Goal: Task Accomplishment & Management: Manage account settings

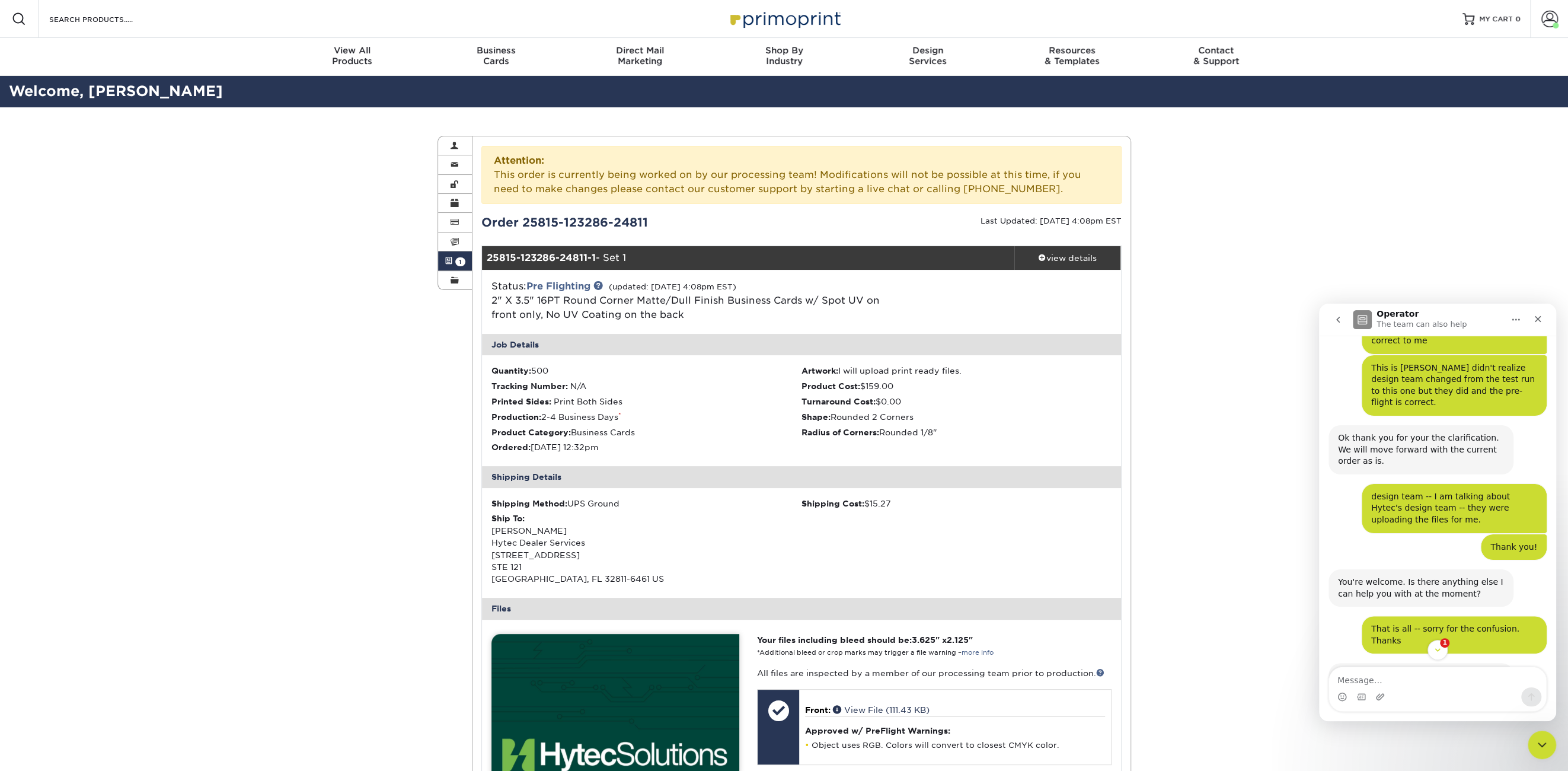
scroll to position [1679, 0]
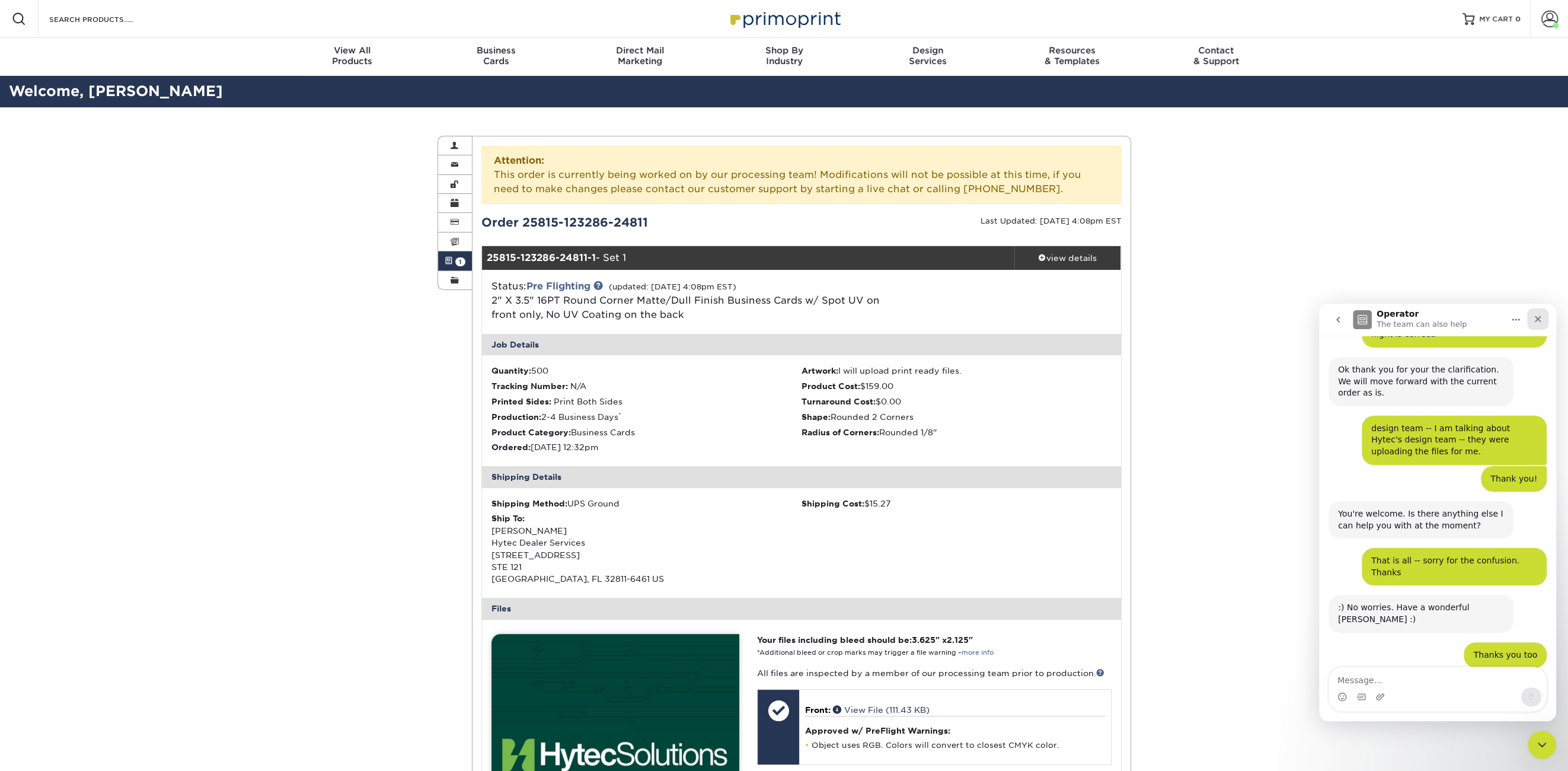
click at [1535, 311] on div "Close" at bounding box center [1538, 319] width 21 height 21
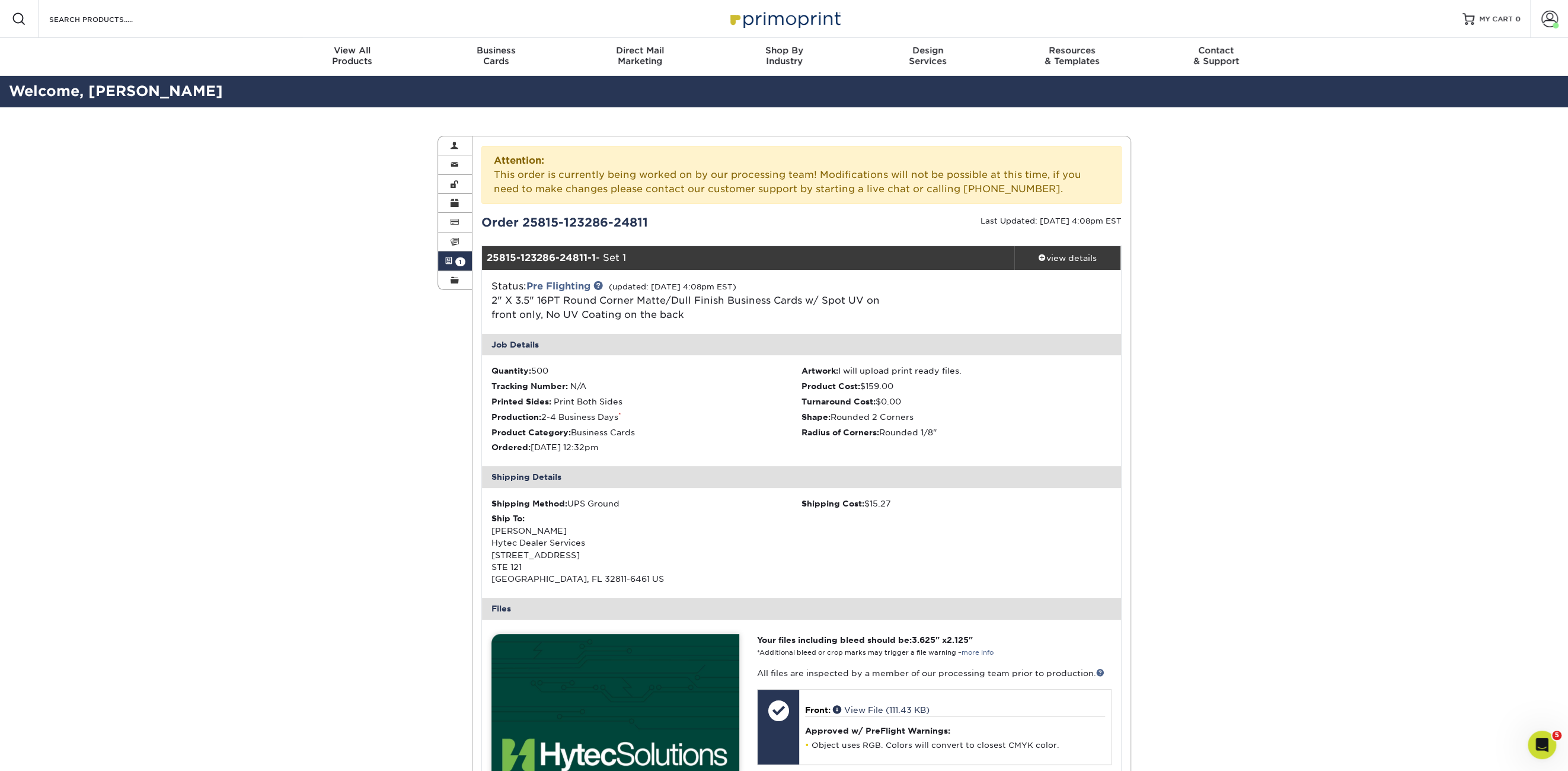
scroll to position [1649, 0]
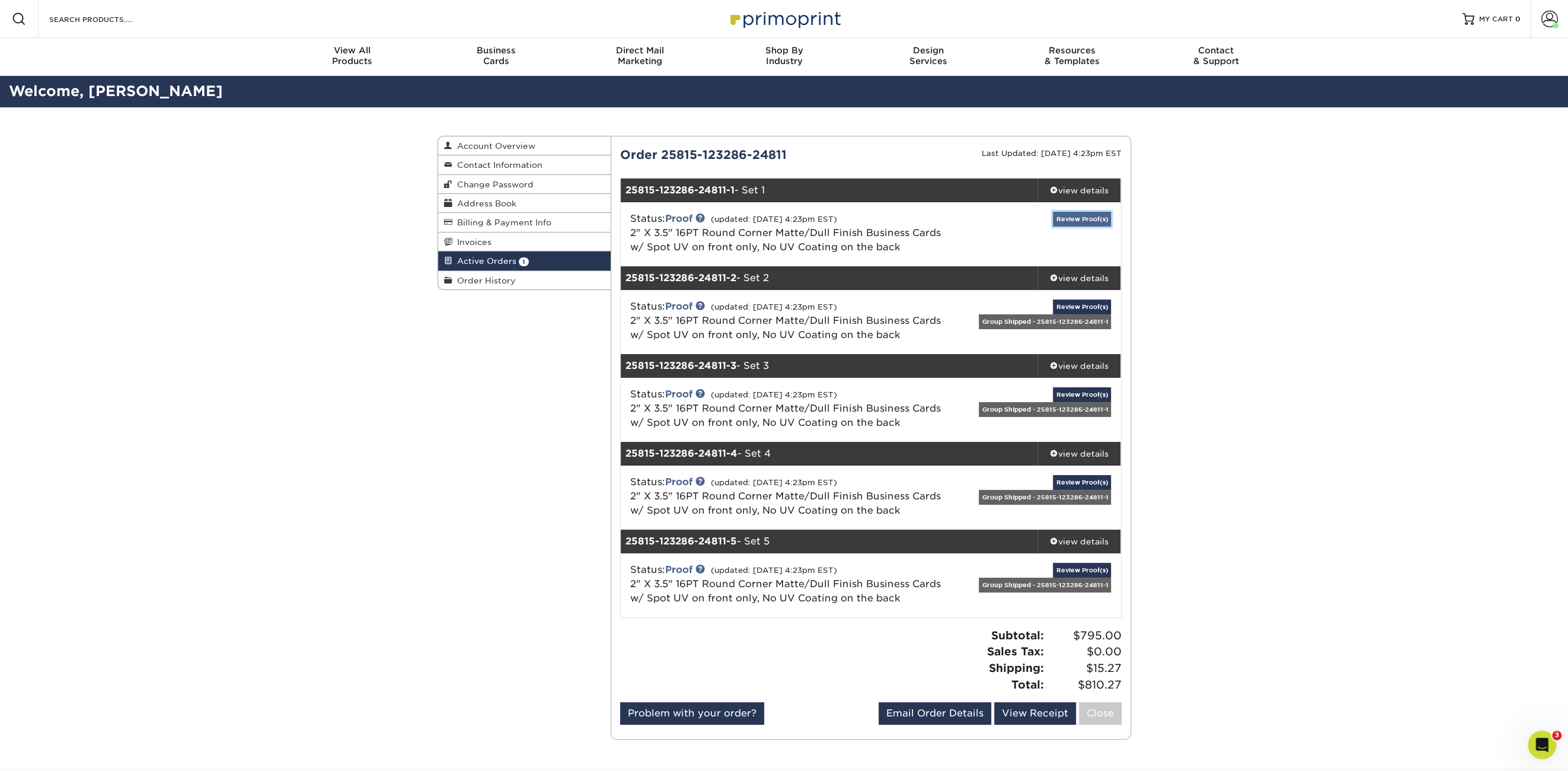
click at [1061, 216] on link "Review Proof(s)" at bounding box center [1082, 219] width 58 height 15
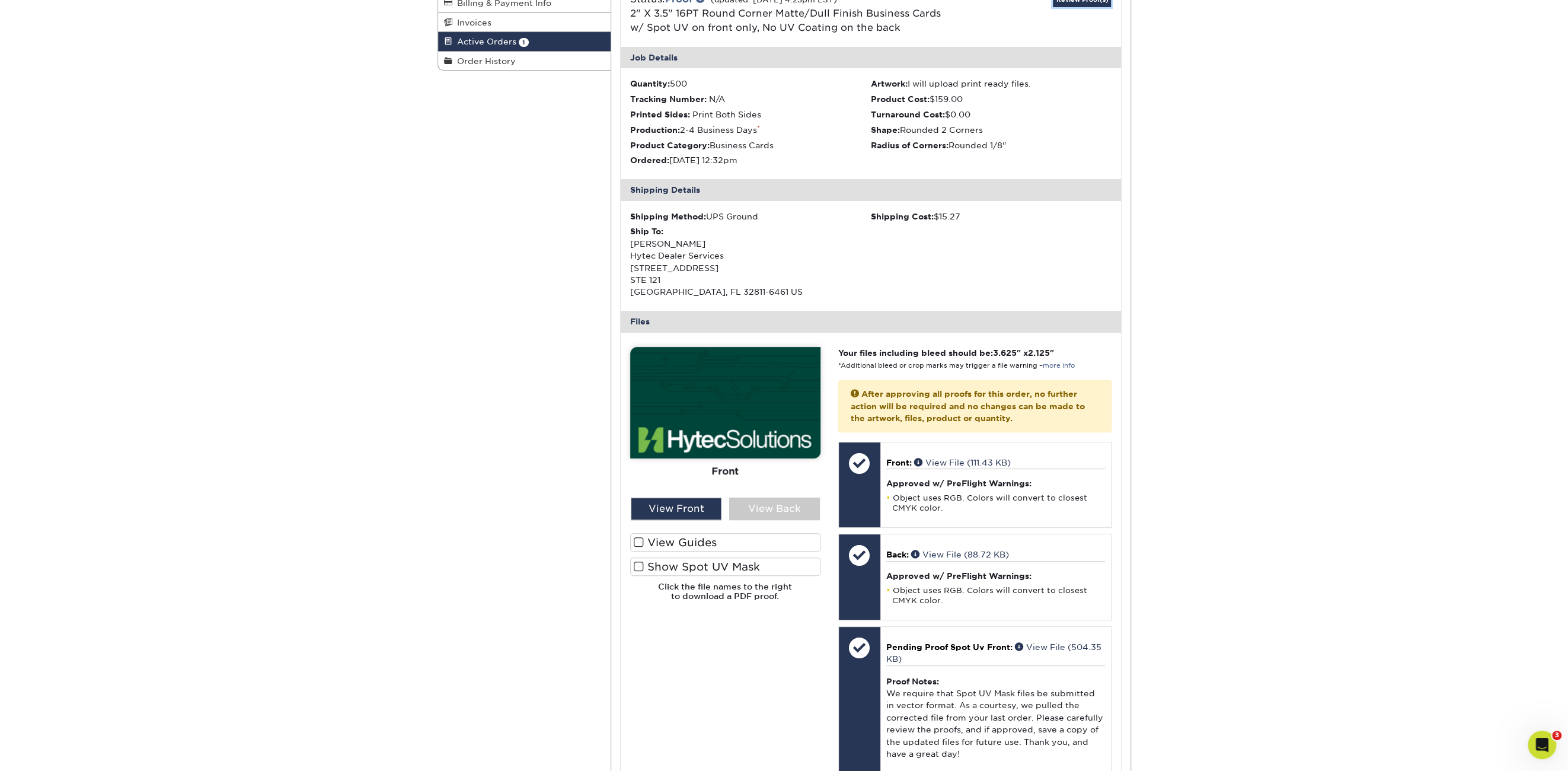
scroll to position [237, 0]
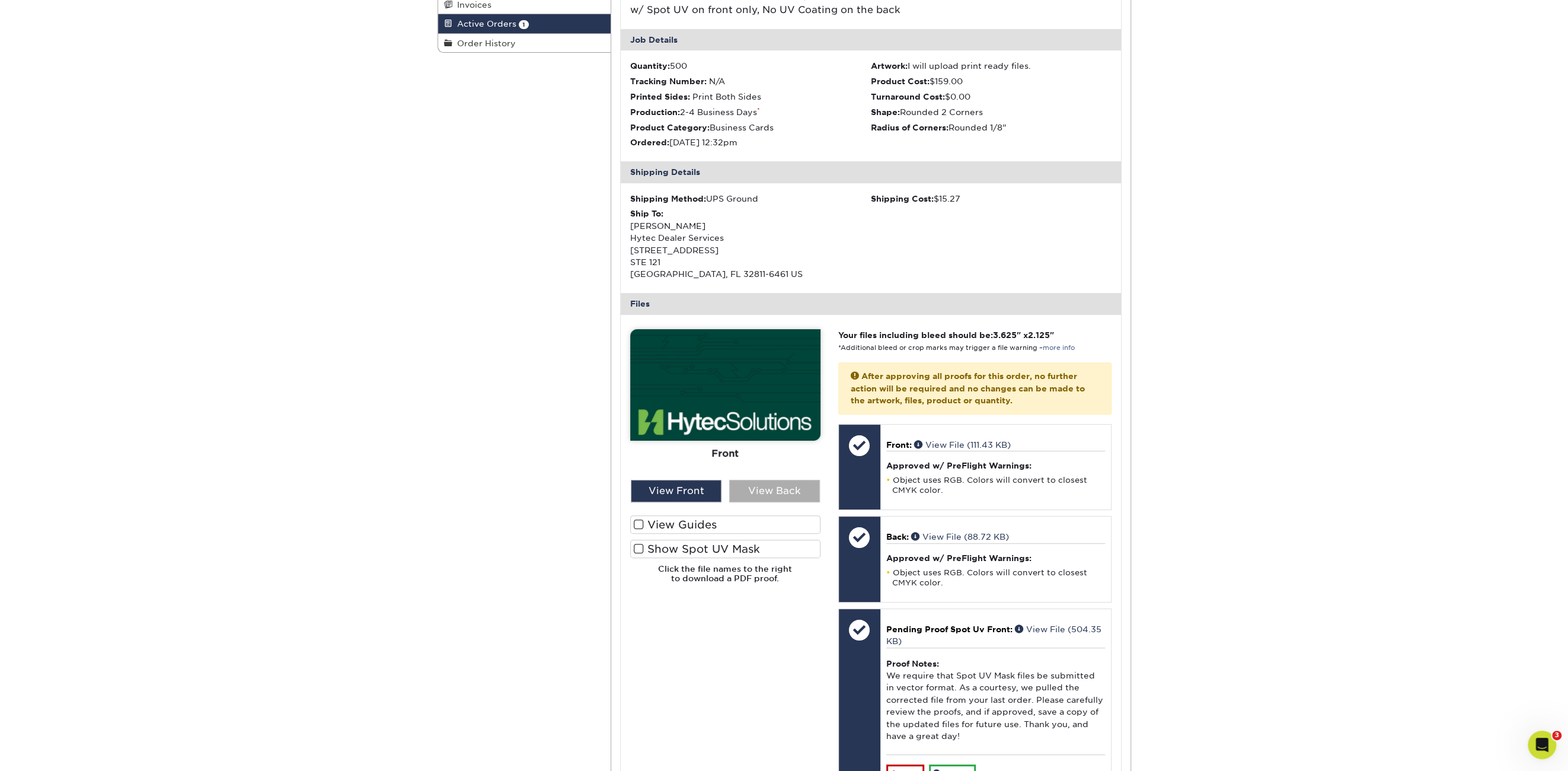
click at [761, 491] on div "View Back" at bounding box center [774, 491] width 90 height 22
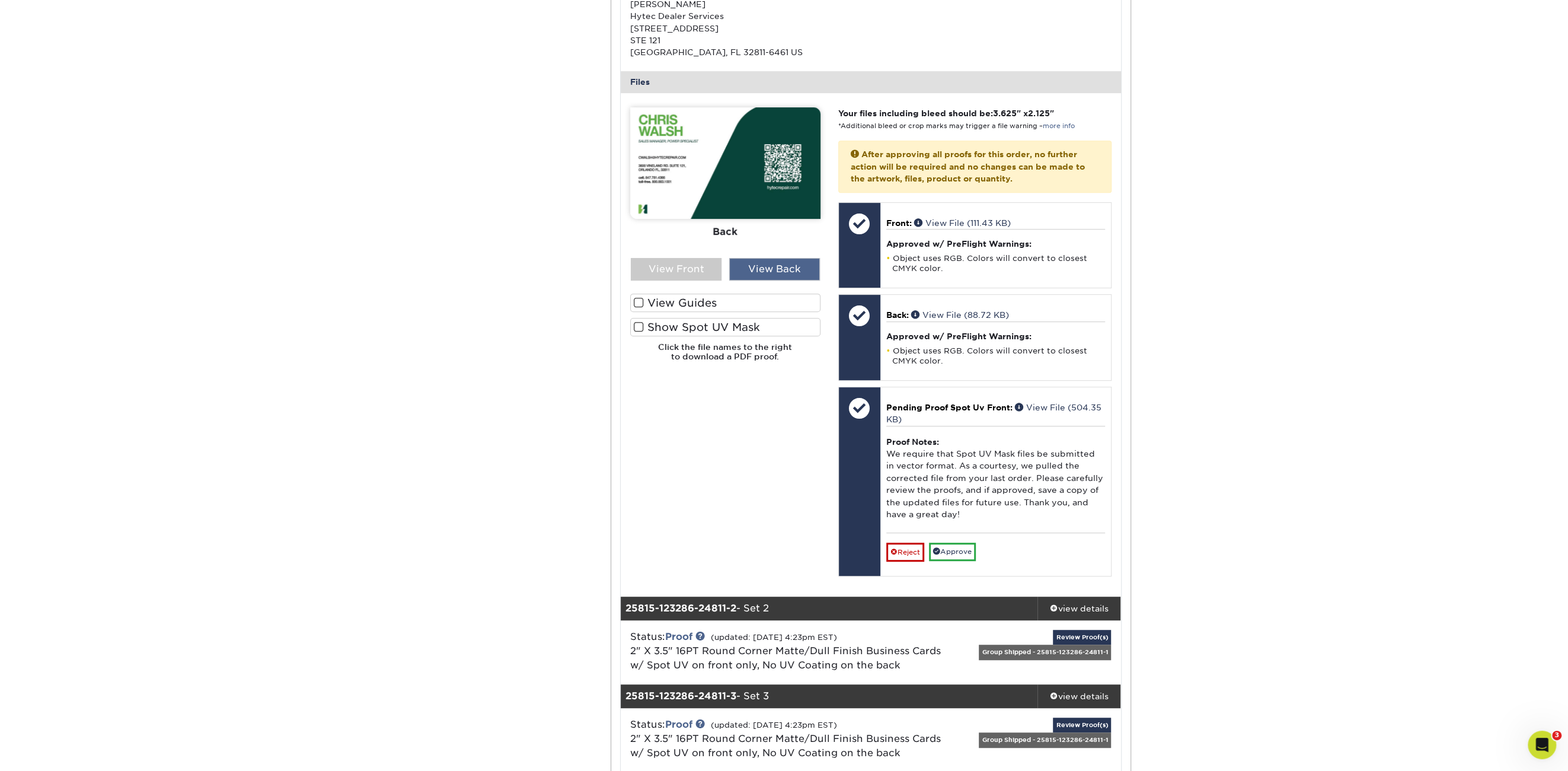
scroll to position [475, 0]
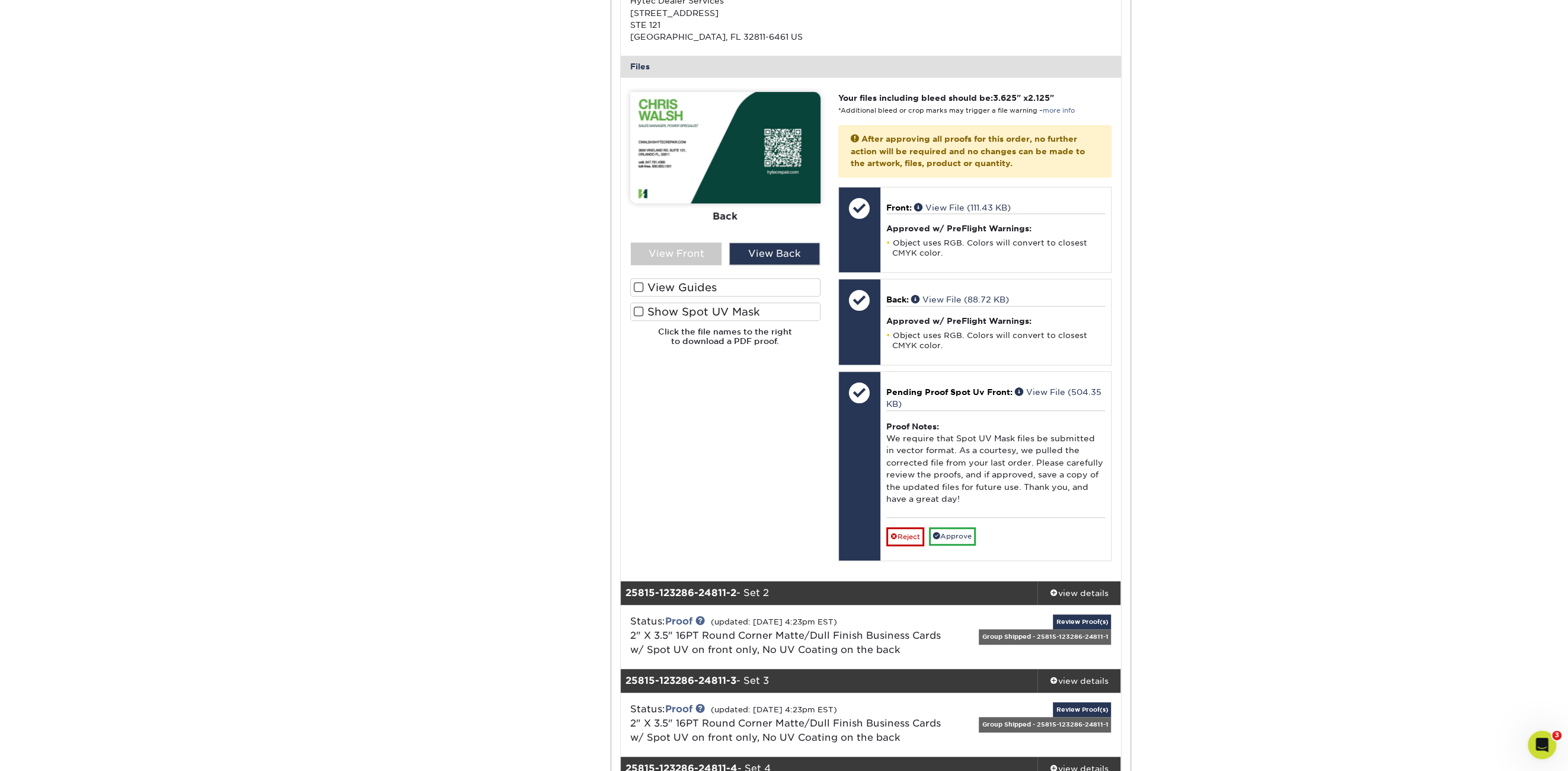
click at [641, 311] on span at bounding box center [639, 311] width 10 height 11
click at [0, 0] on input "Show Spot UV Mask" at bounding box center [0, 0] width 0 height 0
click at [697, 245] on div "View Front" at bounding box center [676, 254] width 90 height 22
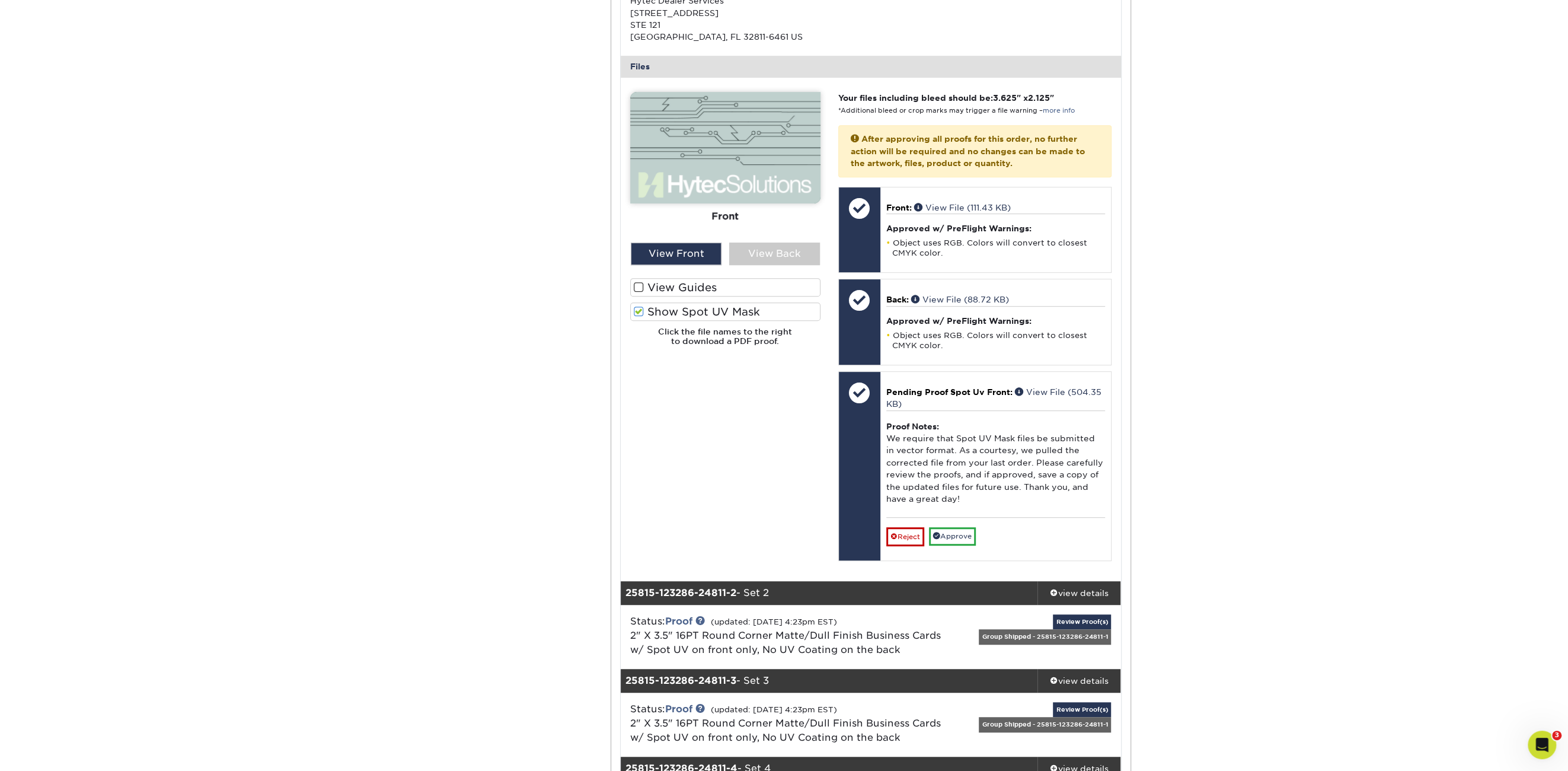
click at [637, 308] on span at bounding box center [639, 311] width 10 height 11
click at [0, 0] on input "Show Spot UV Mask" at bounding box center [0, 0] width 0 height 0
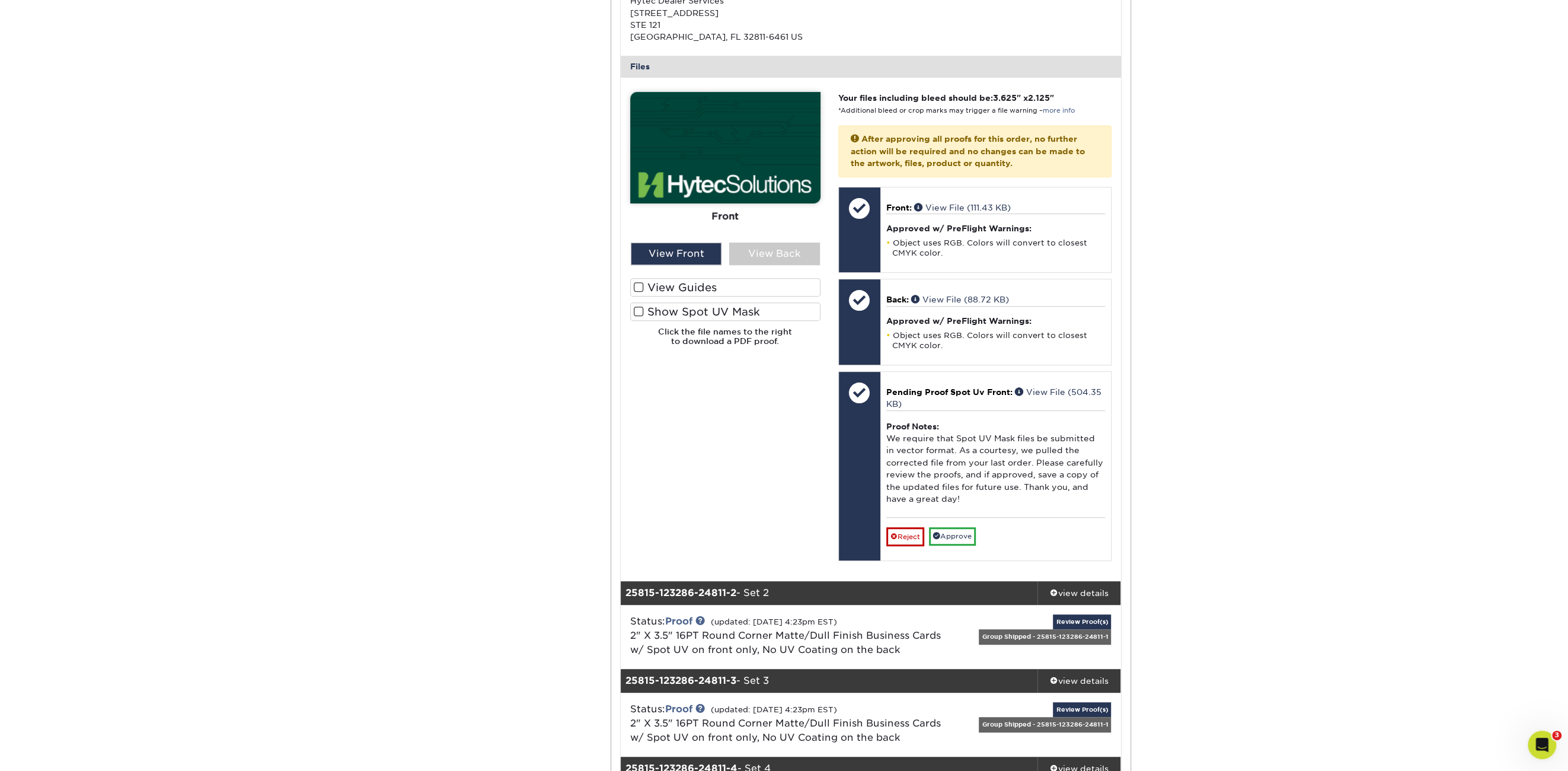
click at [687, 311] on label "Show Spot UV Mask" at bounding box center [725, 311] width 191 height 18
click at [0, 0] on input "Show Spot UV Mask" at bounding box center [0, 0] width 0 height 0
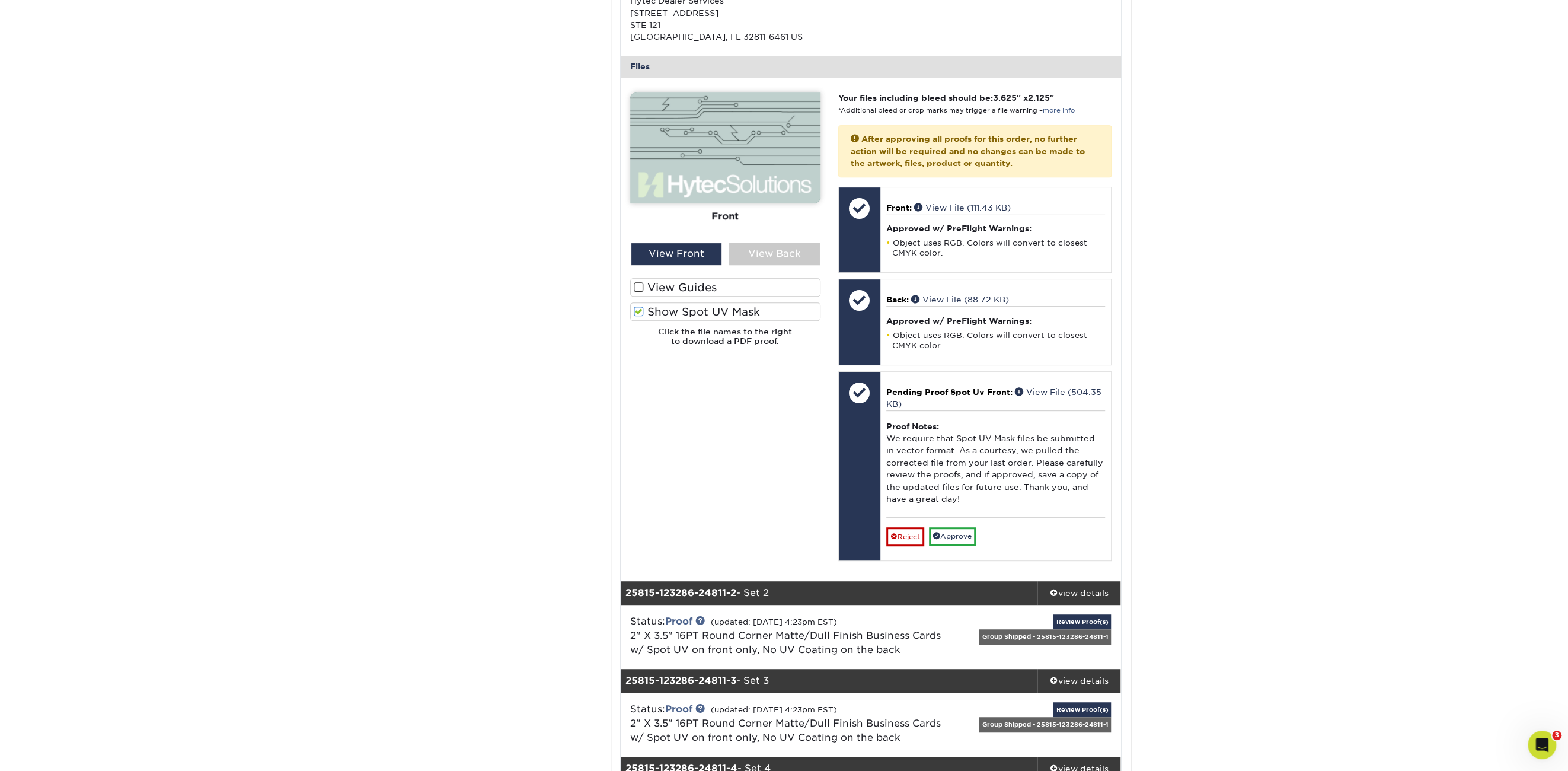
click at [687, 311] on label "Show Spot UV Mask" at bounding box center [725, 311] width 191 height 18
click at [0, 0] on input "Show Spot UV Mask" at bounding box center [0, 0] width 0 height 0
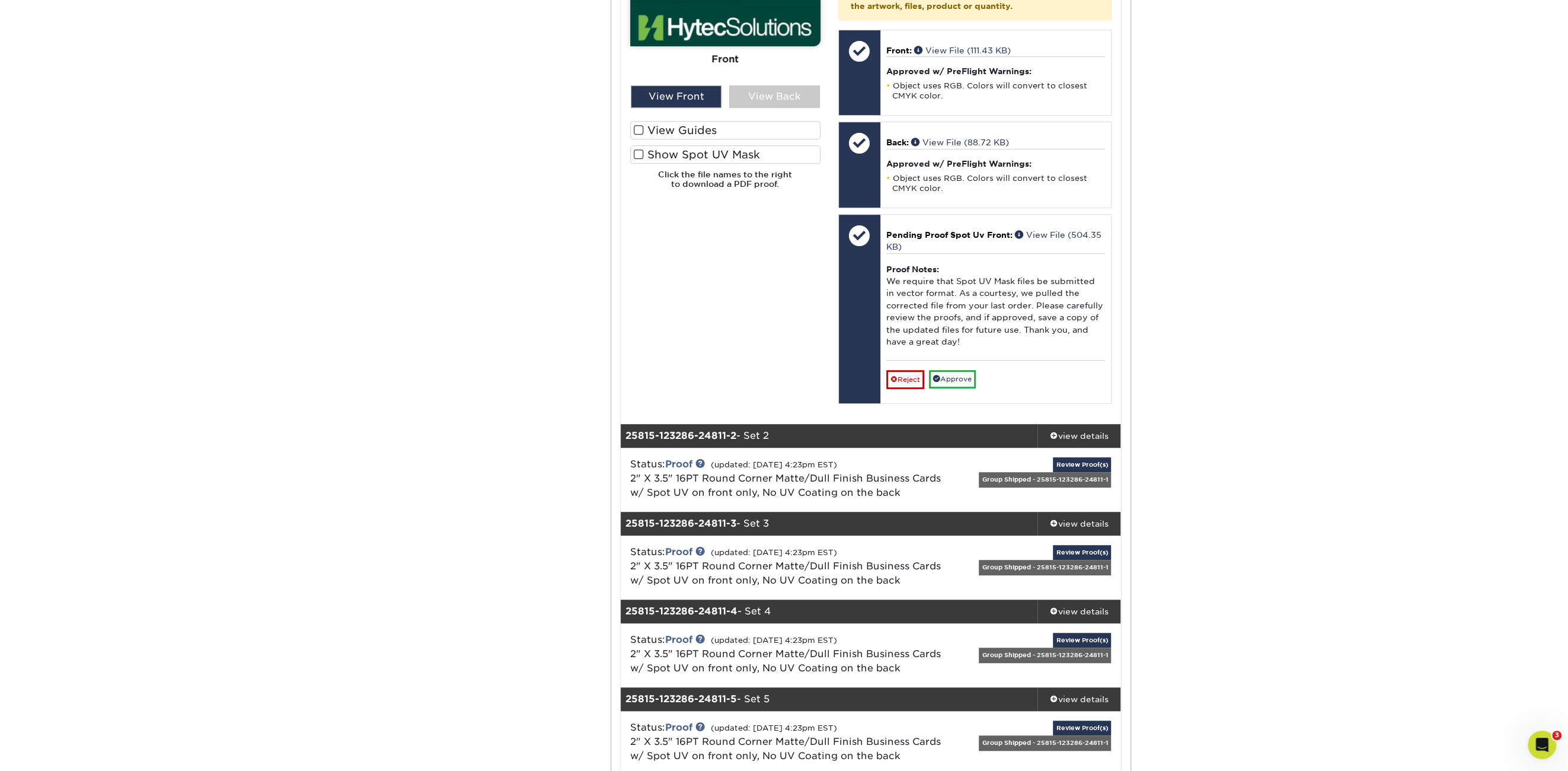
scroll to position [652, 0]
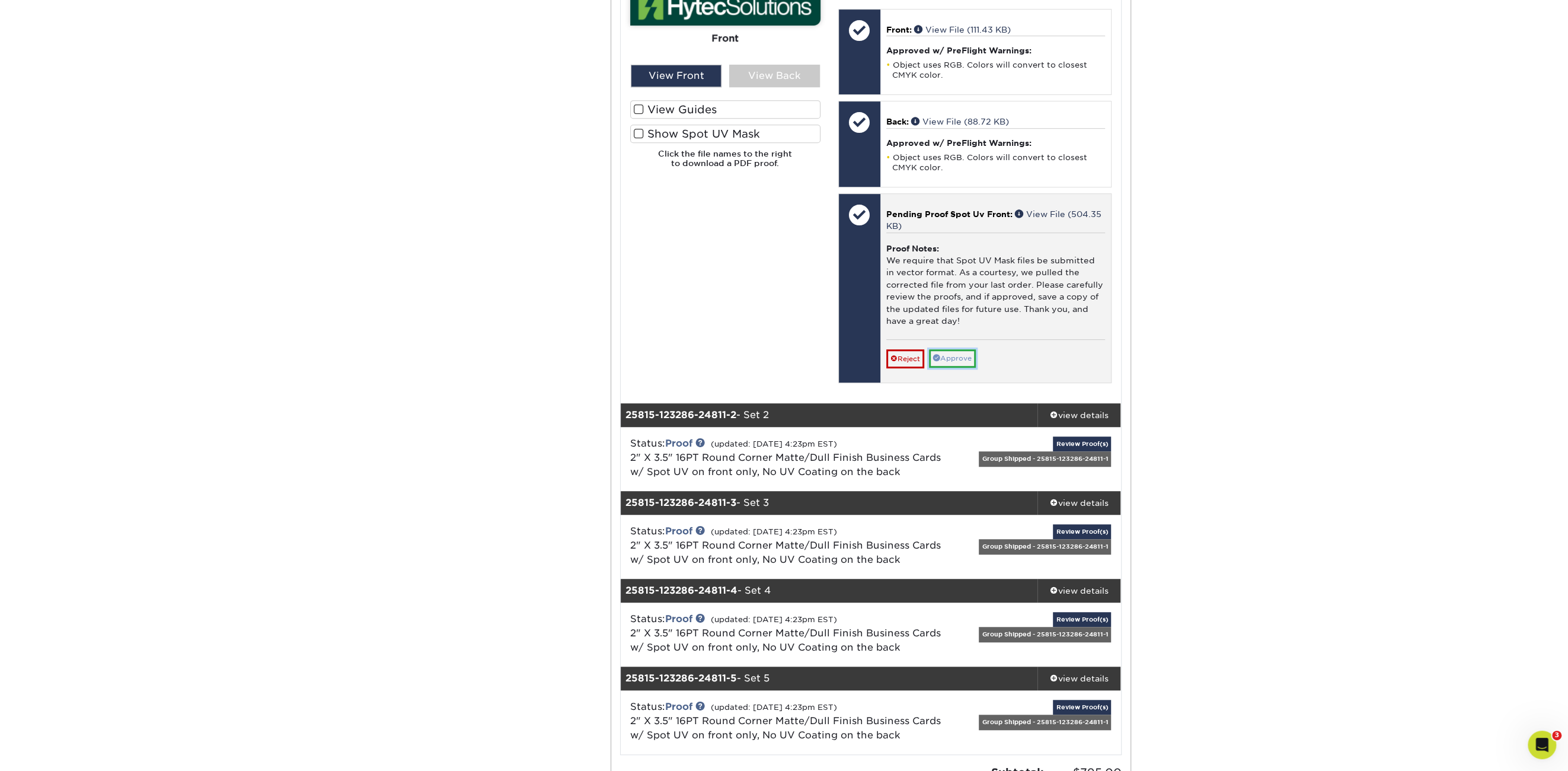
click at [936, 357] on span at bounding box center [936, 357] width 7 height 7
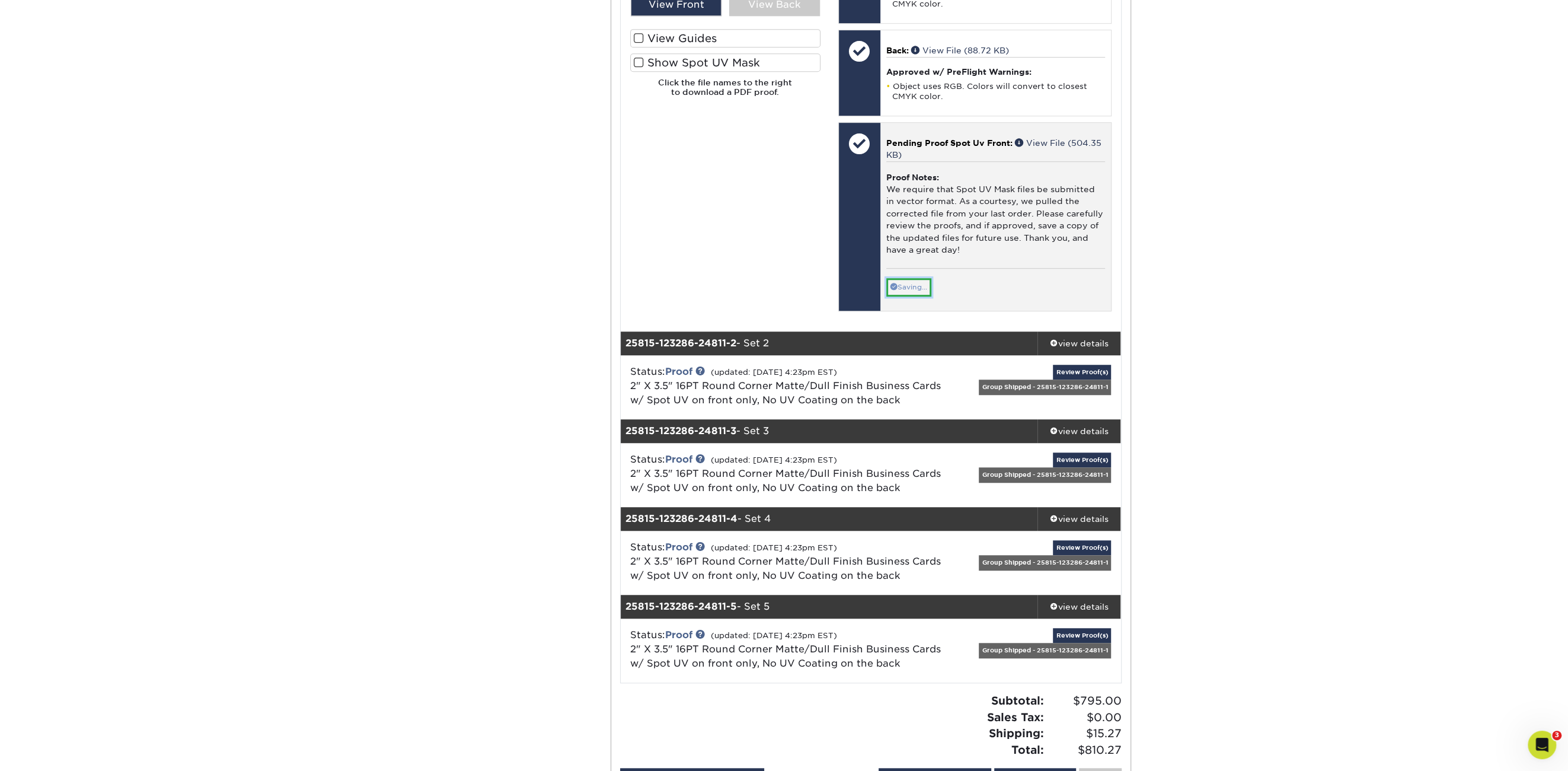
scroll to position [830, 0]
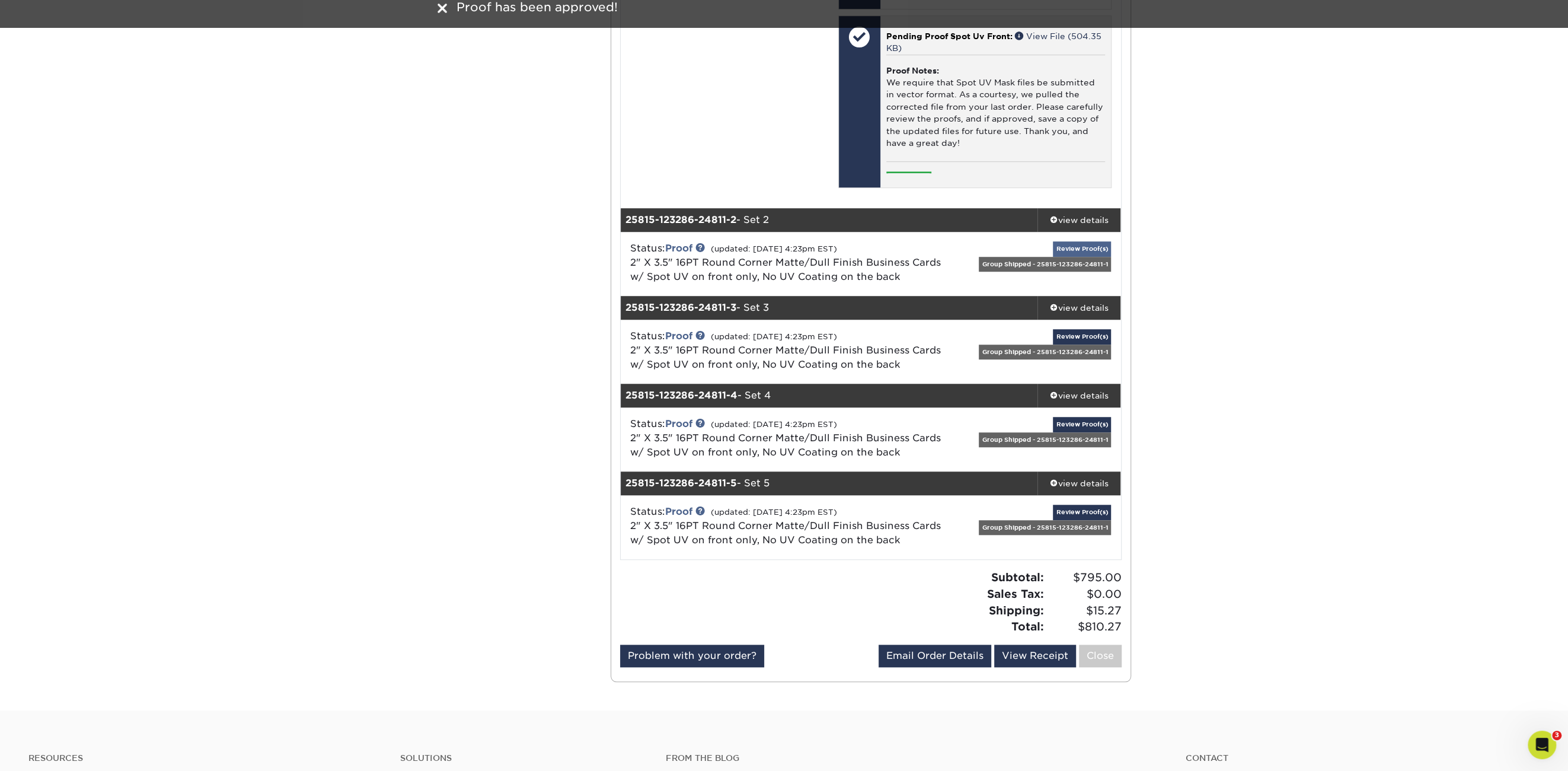
click at [1075, 260] on div "Group Shipped - 25815-123286-24811-1" at bounding box center [1045, 264] width 132 height 15
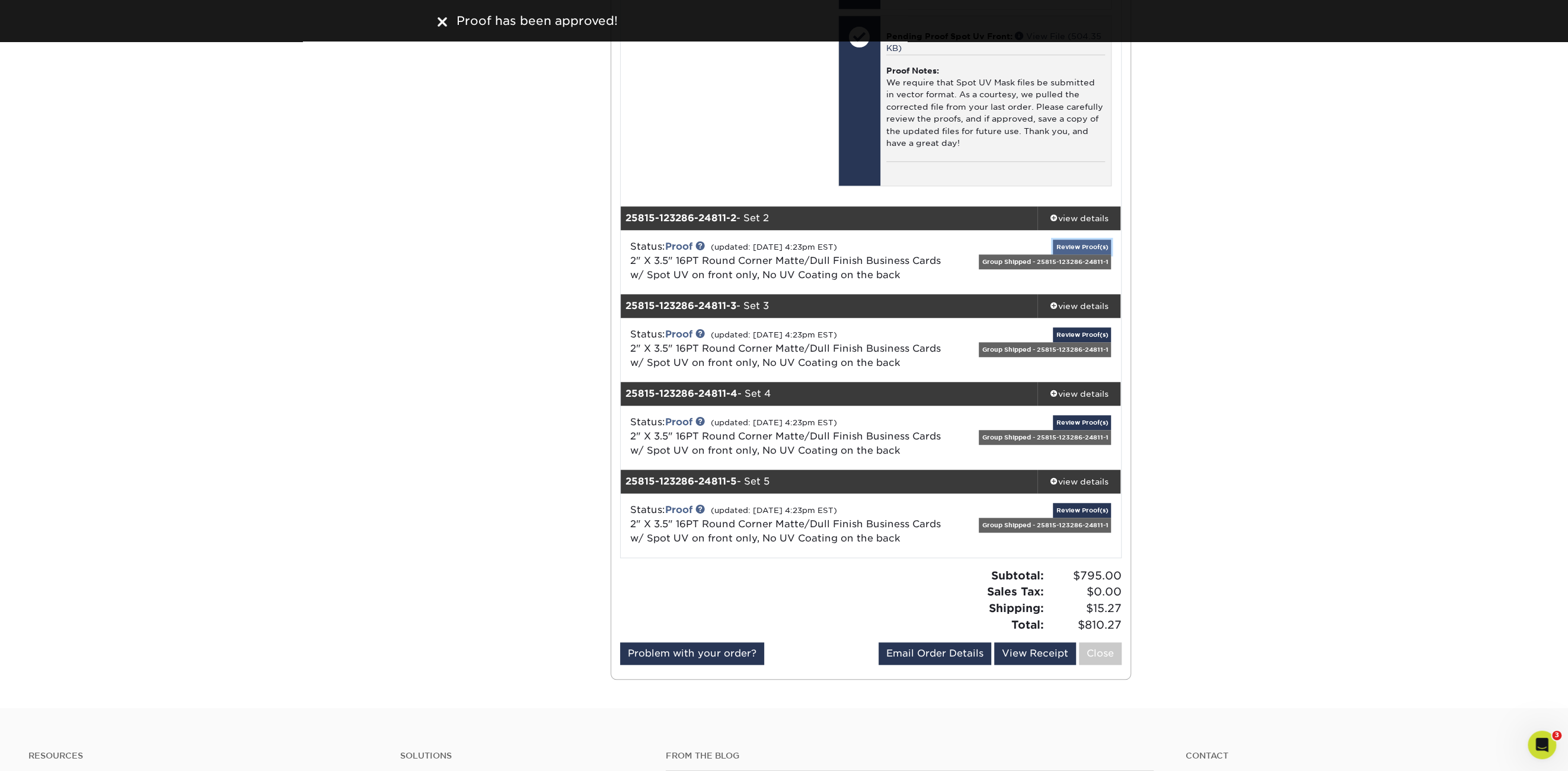
click at [1073, 244] on link "Review Proof(s)" at bounding box center [1082, 247] width 58 height 15
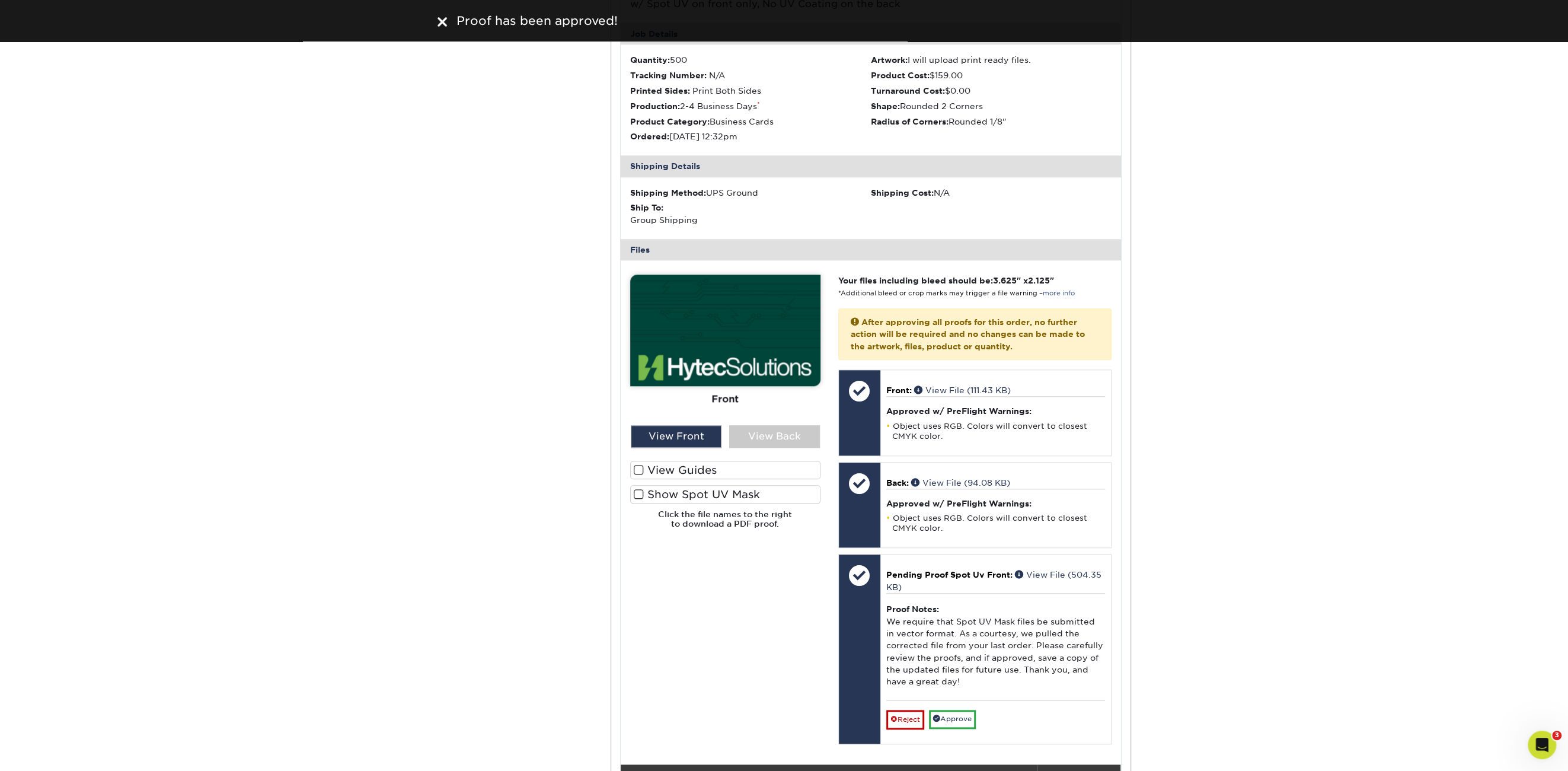
scroll to position [1126, 0]
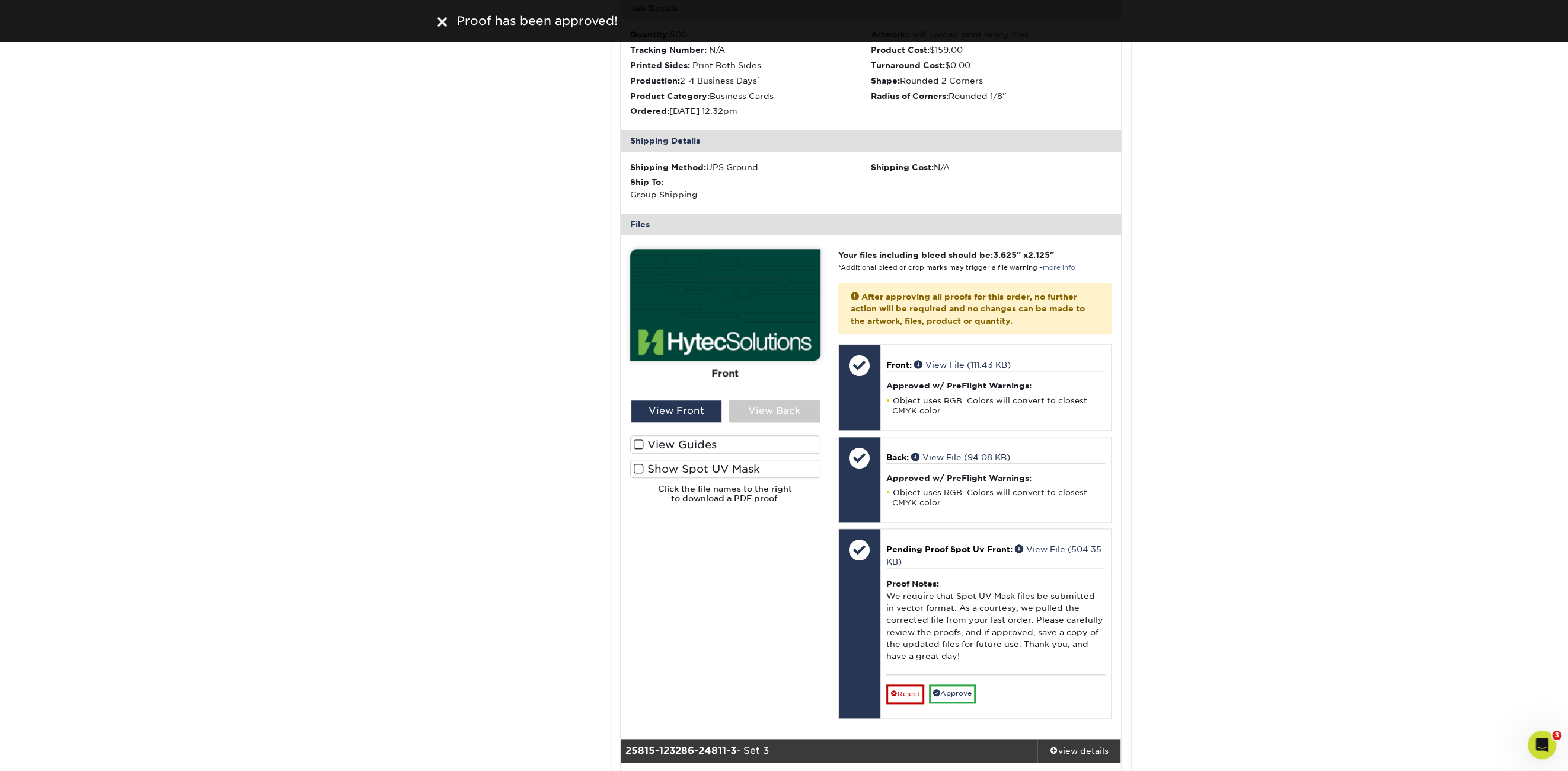
click at [635, 464] on span at bounding box center [639, 469] width 10 height 11
click at [0, 0] on input "Show Spot UV Mask" at bounding box center [0, 0] width 0 height 0
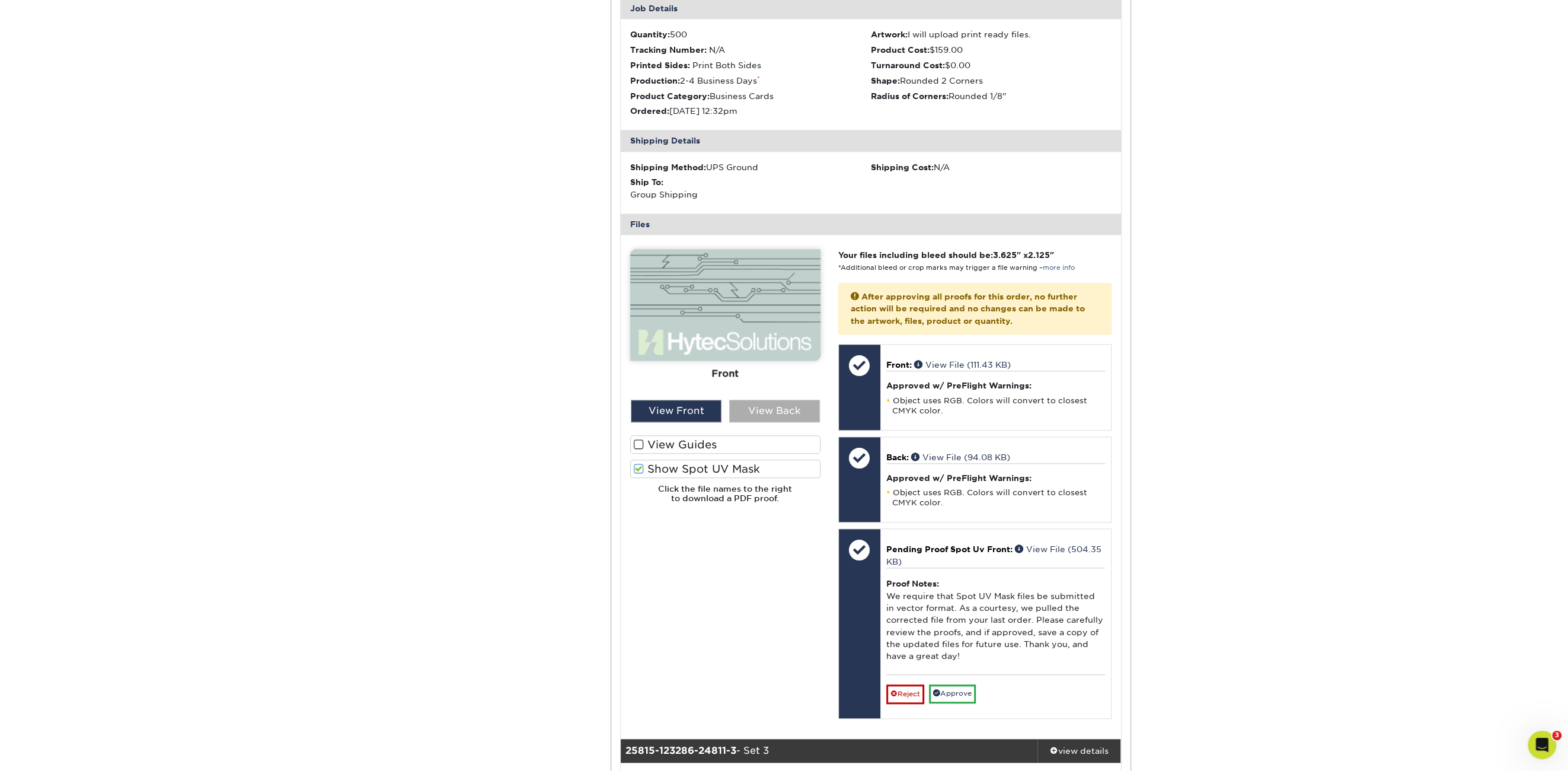
click at [748, 411] on div "View Back" at bounding box center [774, 411] width 90 height 22
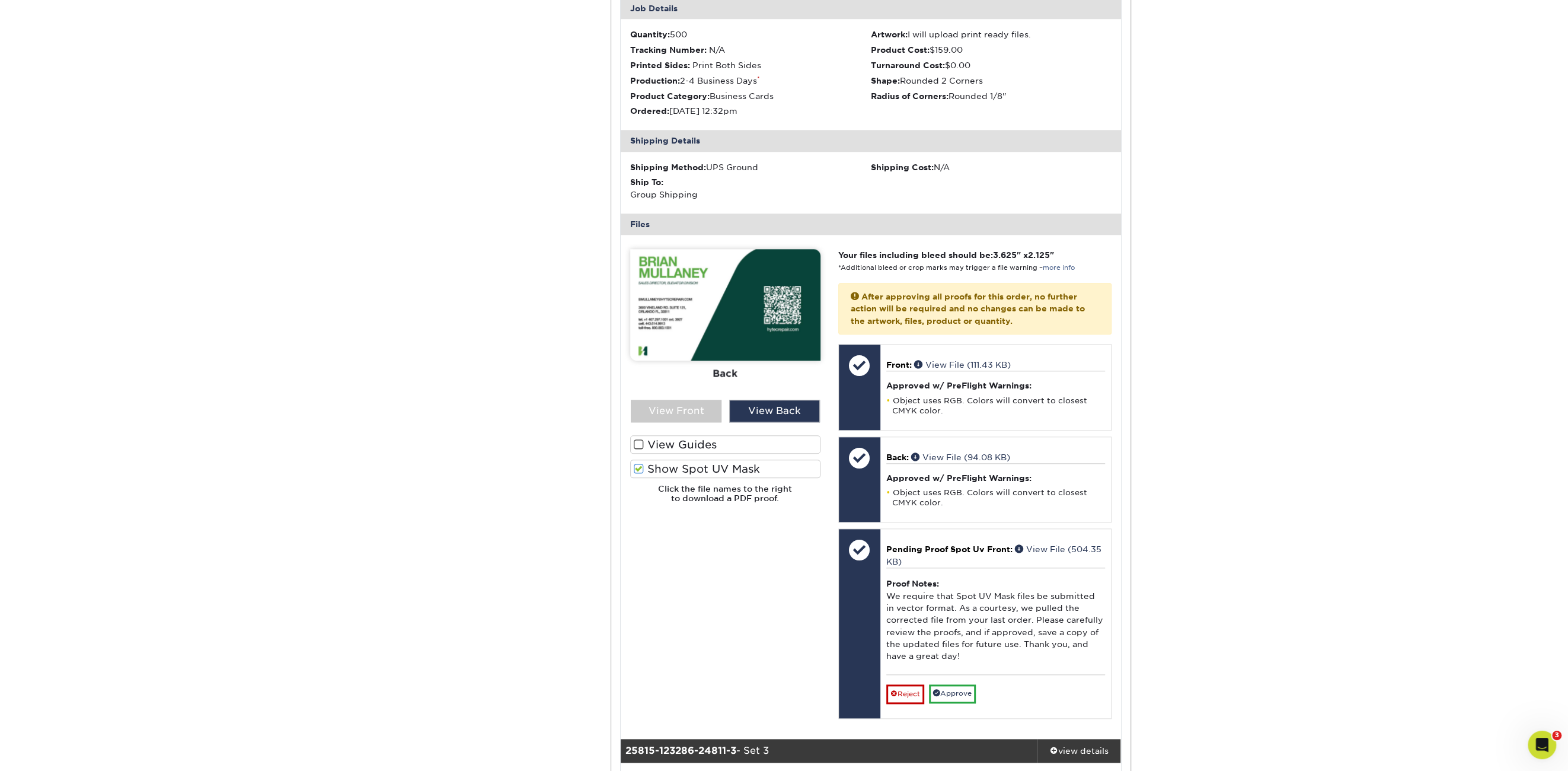
click at [720, 318] on img at bounding box center [725, 304] width 191 height 111
click at [693, 325] on img at bounding box center [725, 304] width 191 height 111
click at [660, 320] on img at bounding box center [725, 304] width 191 height 111
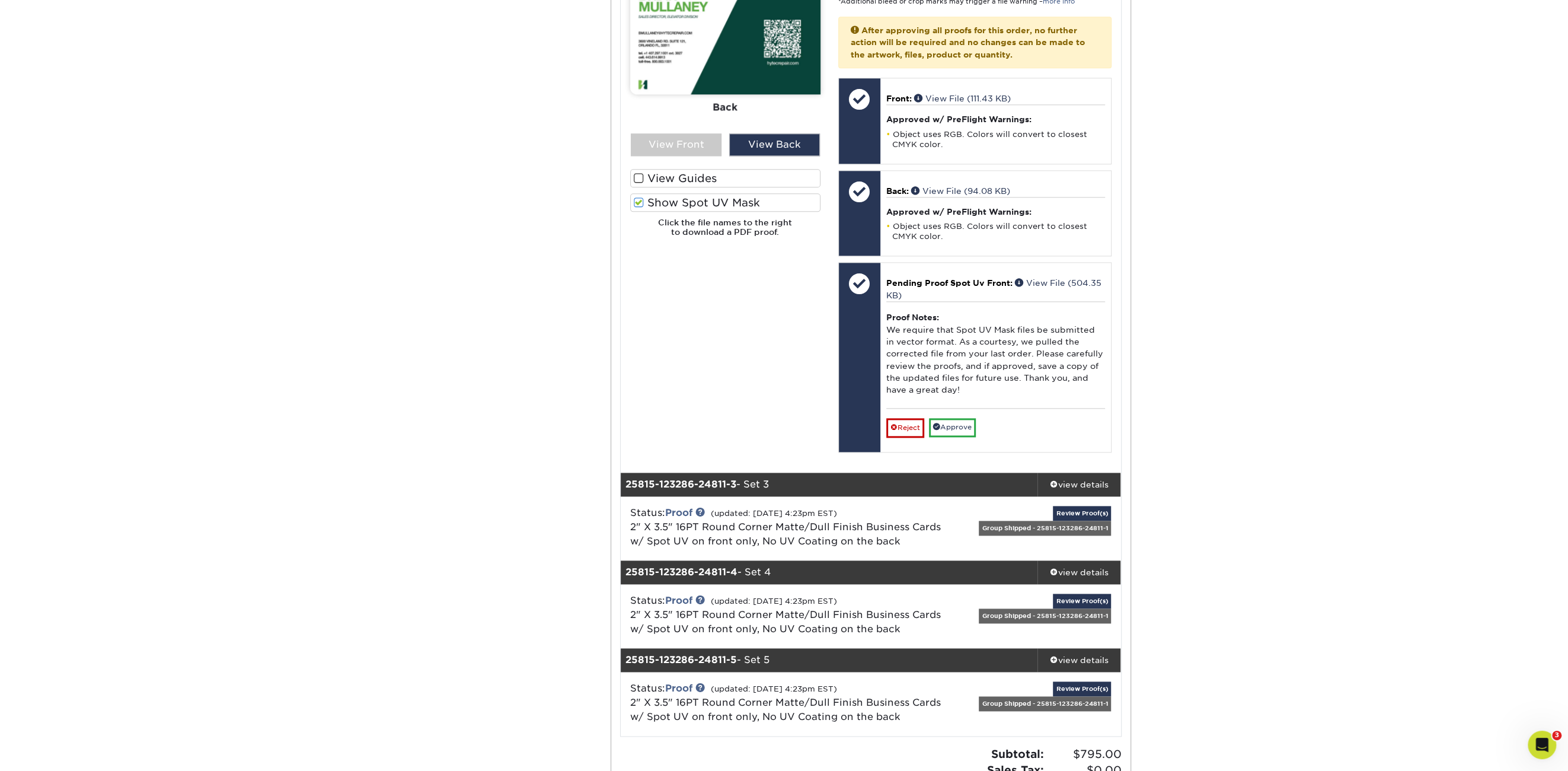
scroll to position [1364, 0]
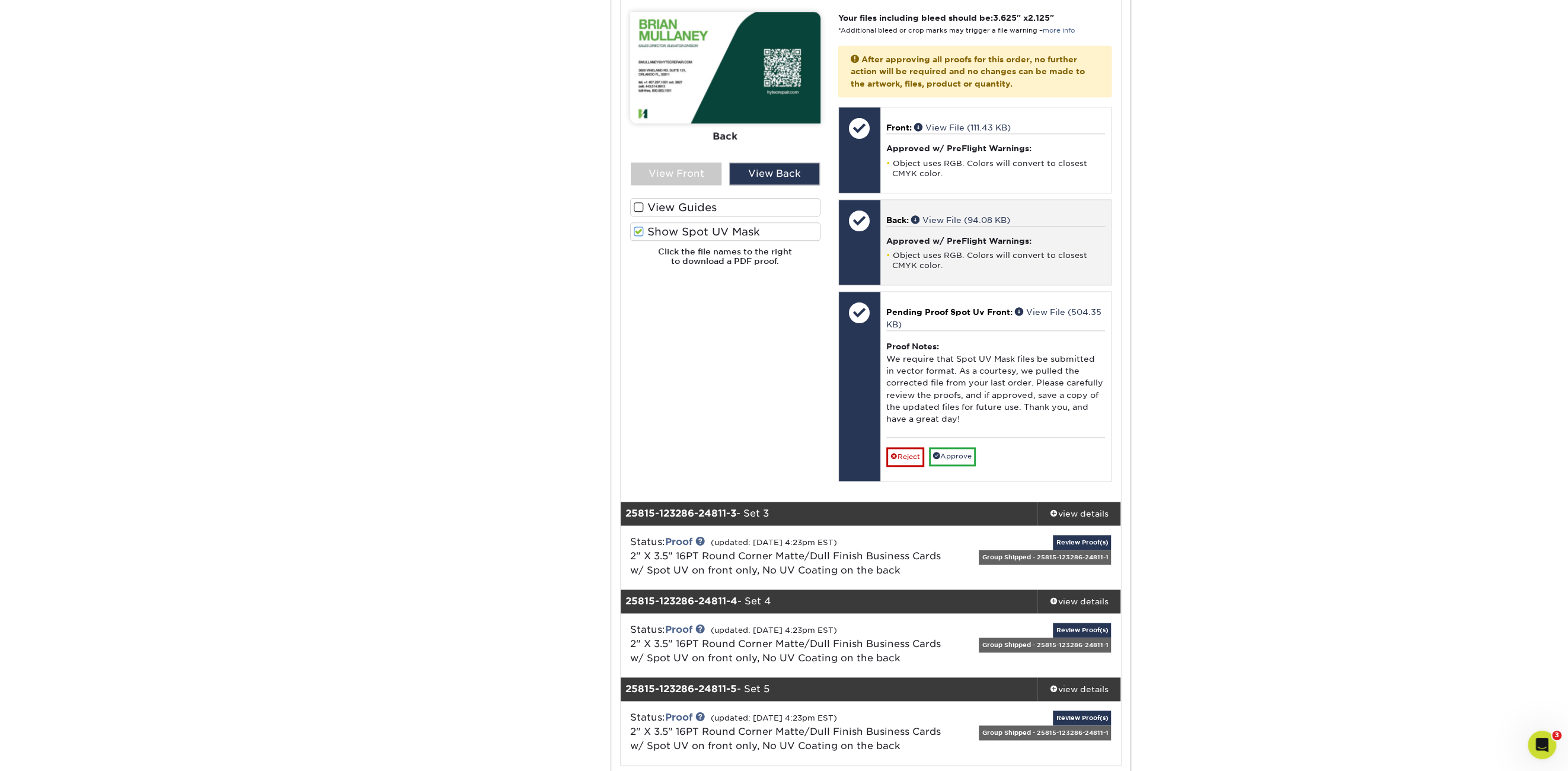
click at [958, 239] on h4 "Approved w/ PreFlight Warnings:" at bounding box center [996, 241] width 219 height 10
click at [962, 217] on link "View File (94.08 KB)" at bounding box center [960, 220] width 99 height 10
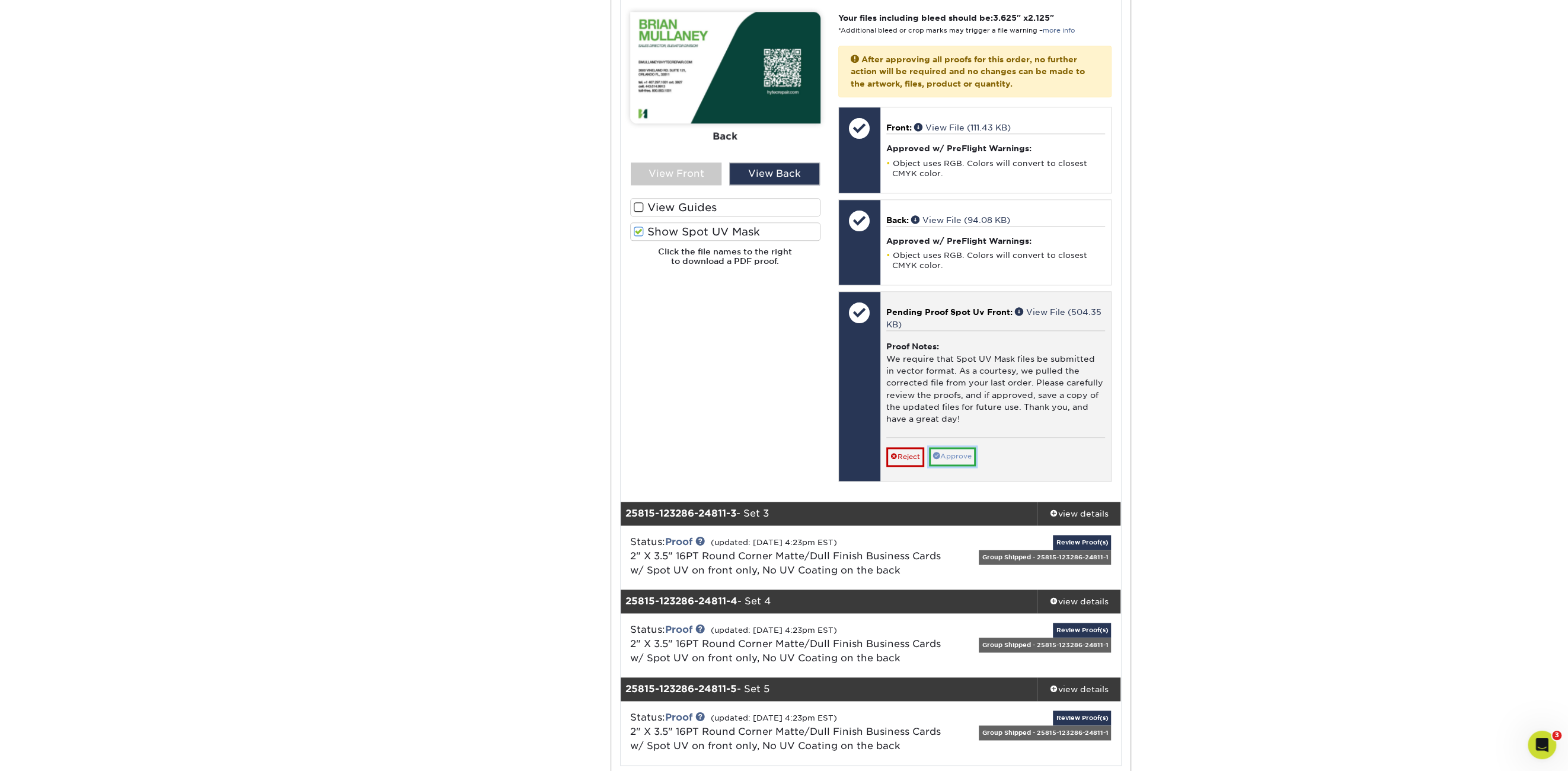
click at [964, 448] on link "Approve" at bounding box center [953, 456] width 47 height 18
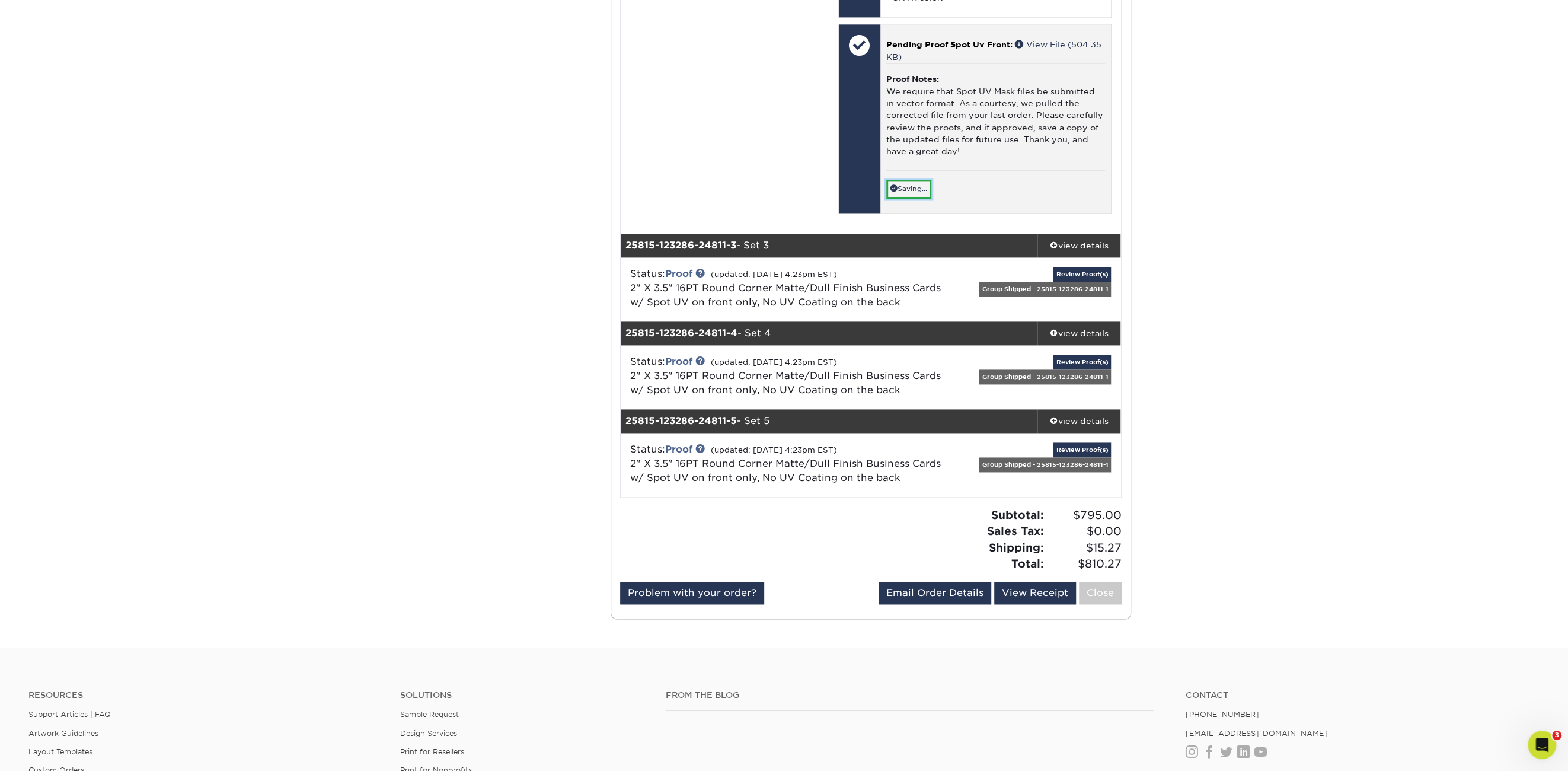
scroll to position [1660, 0]
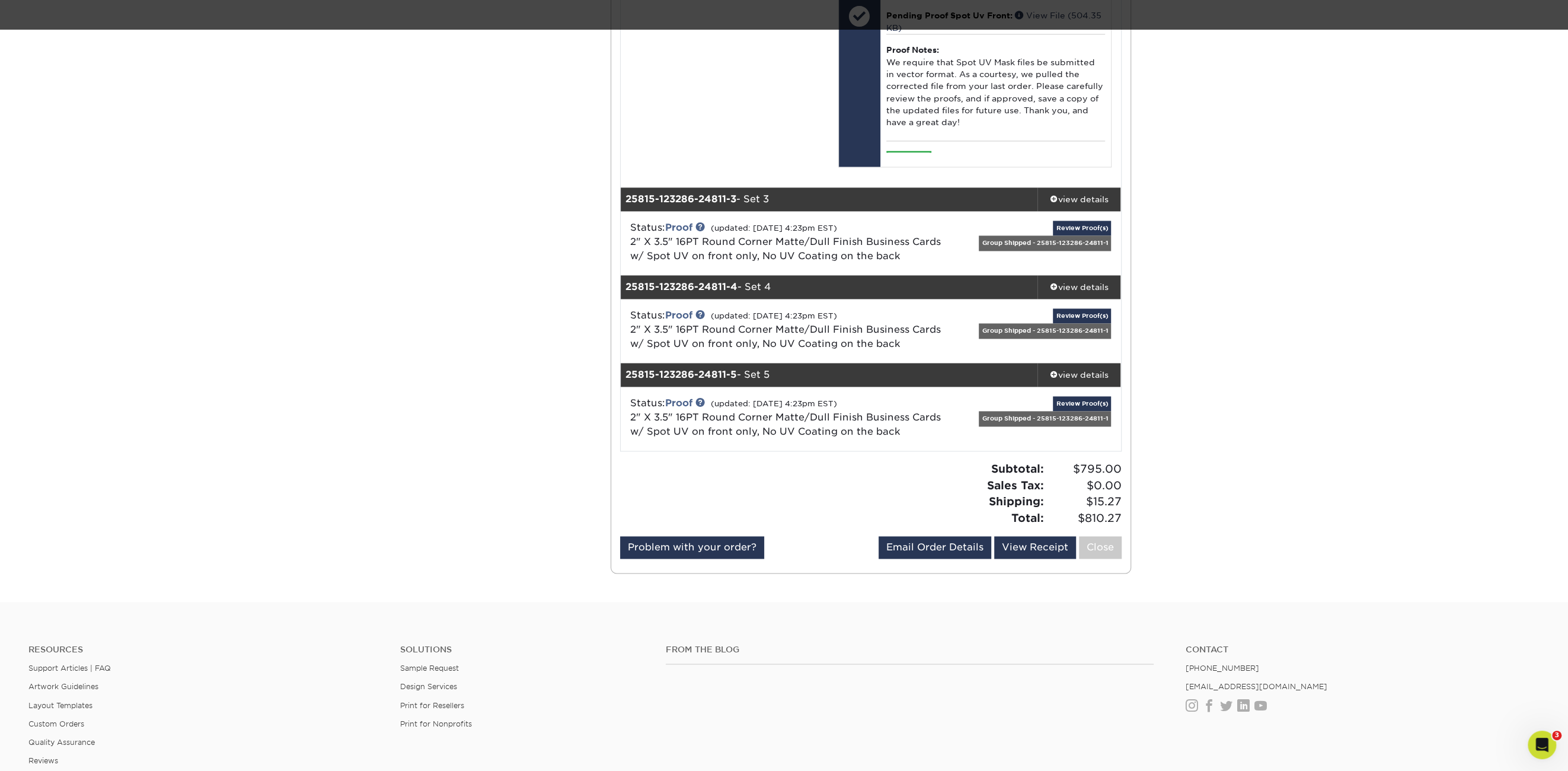
click at [1070, 238] on div "Group Shipped - 25815-123286-24811-1" at bounding box center [1045, 243] width 132 height 15
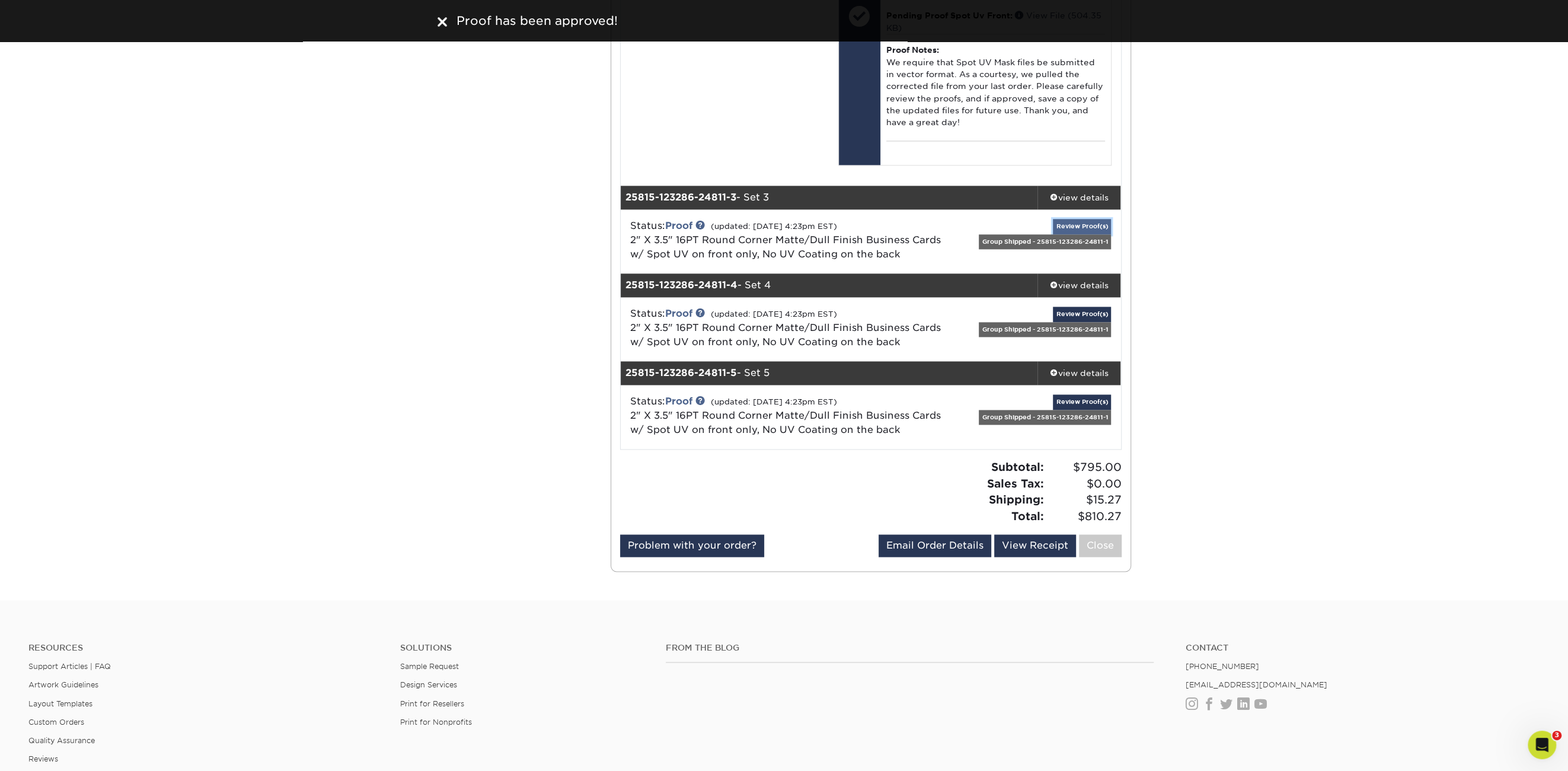
click at [1071, 222] on link "Review Proof(s)" at bounding box center [1082, 226] width 58 height 15
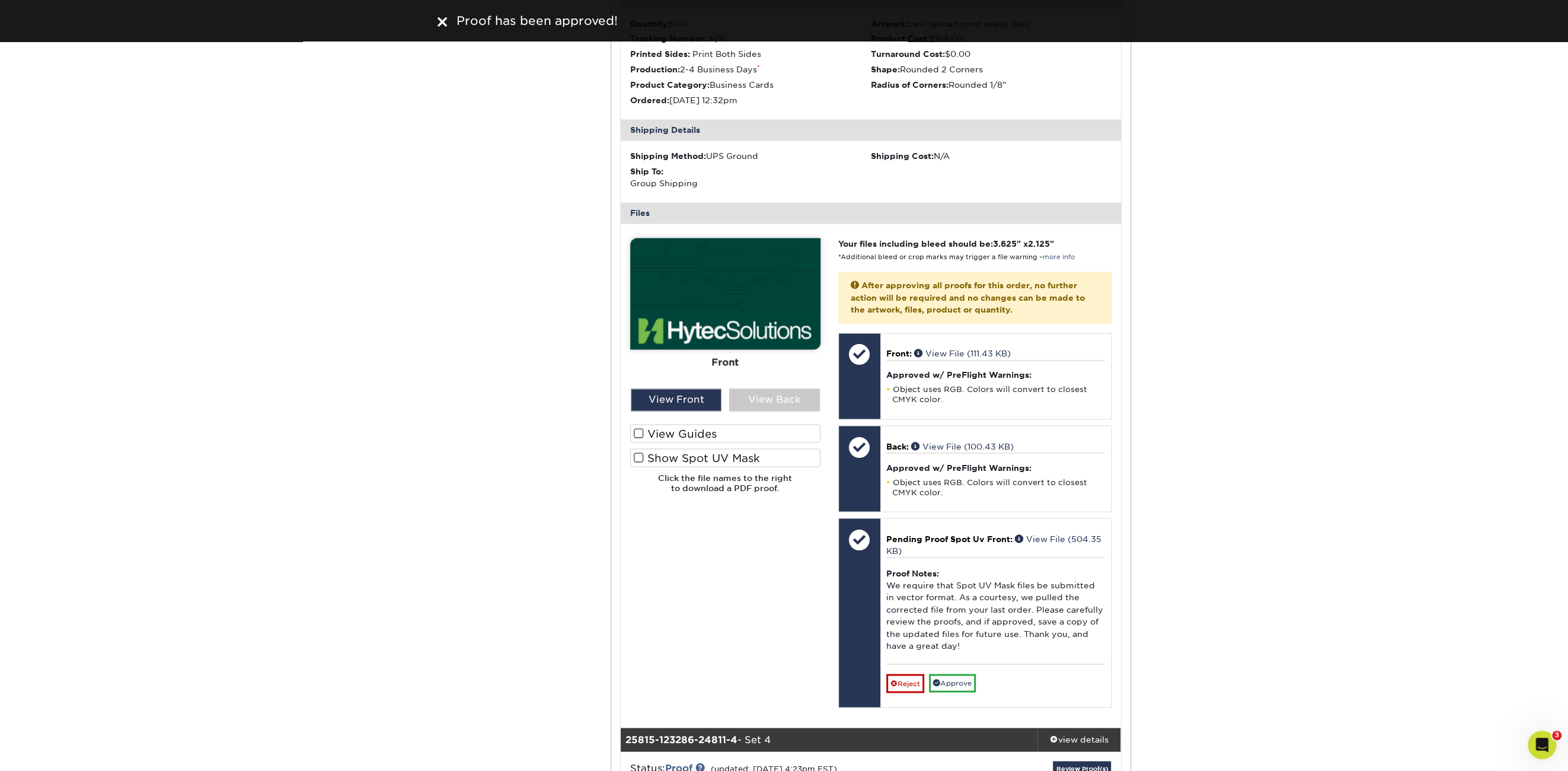
scroll to position [1956, 0]
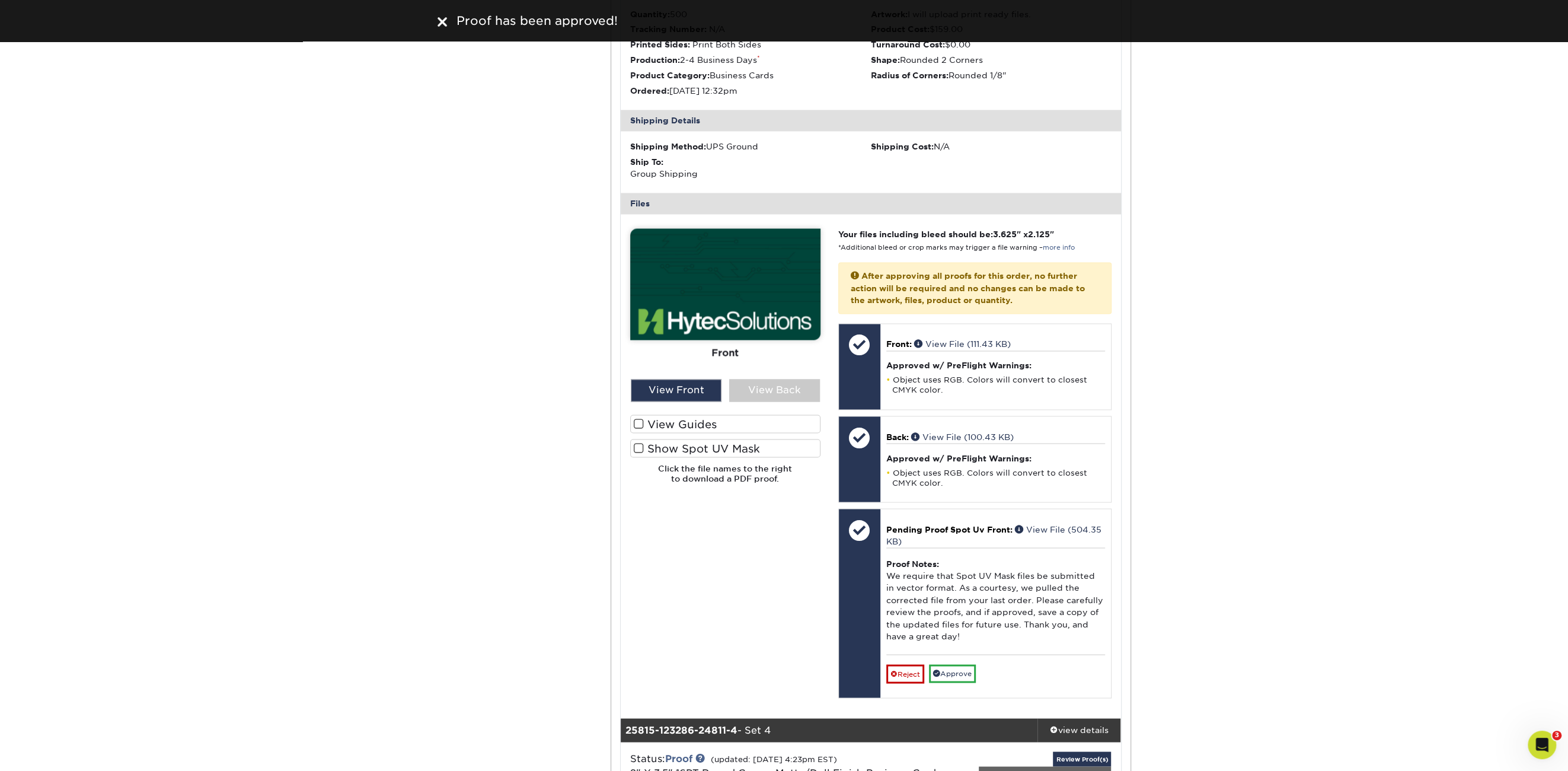
click at [688, 442] on label "Show Spot UV Mask" at bounding box center [725, 448] width 191 height 18
click at [0, 0] on input "Show Spot UV Mask" at bounding box center [0, 0] width 0 height 0
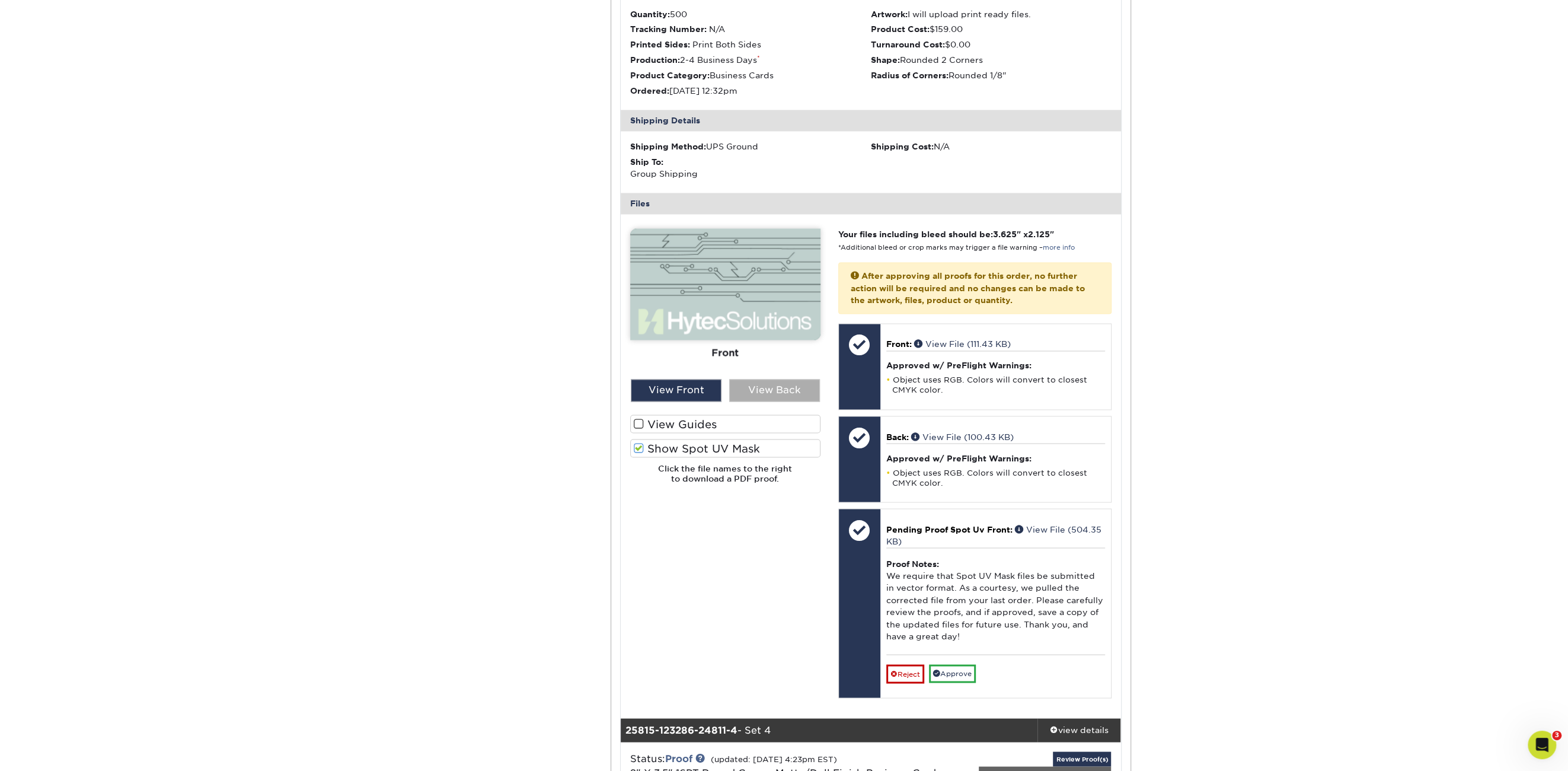
click at [767, 390] on div "View Back" at bounding box center [774, 390] width 90 height 22
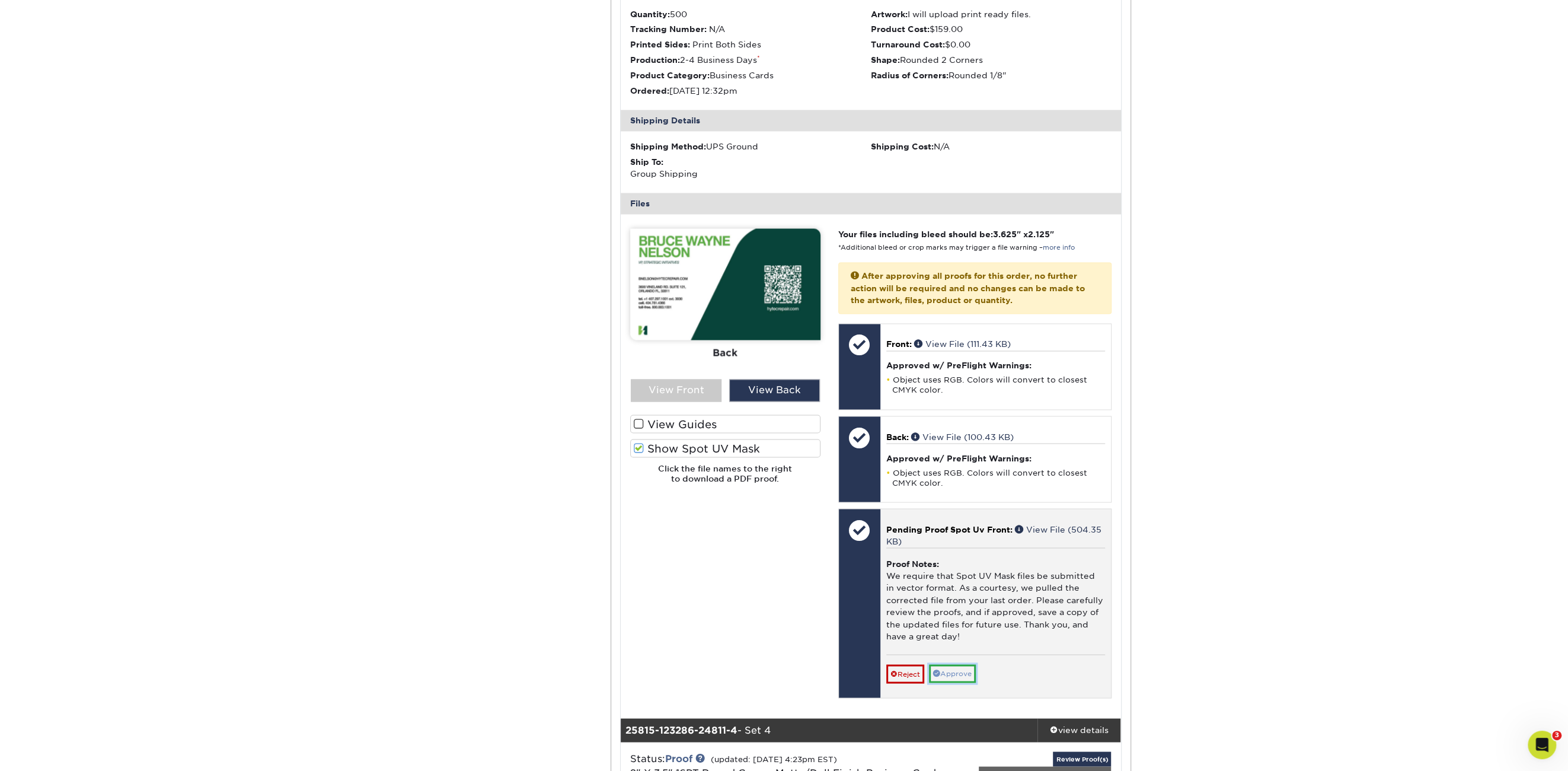
click at [972, 667] on link "Approve" at bounding box center [953, 673] width 47 height 18
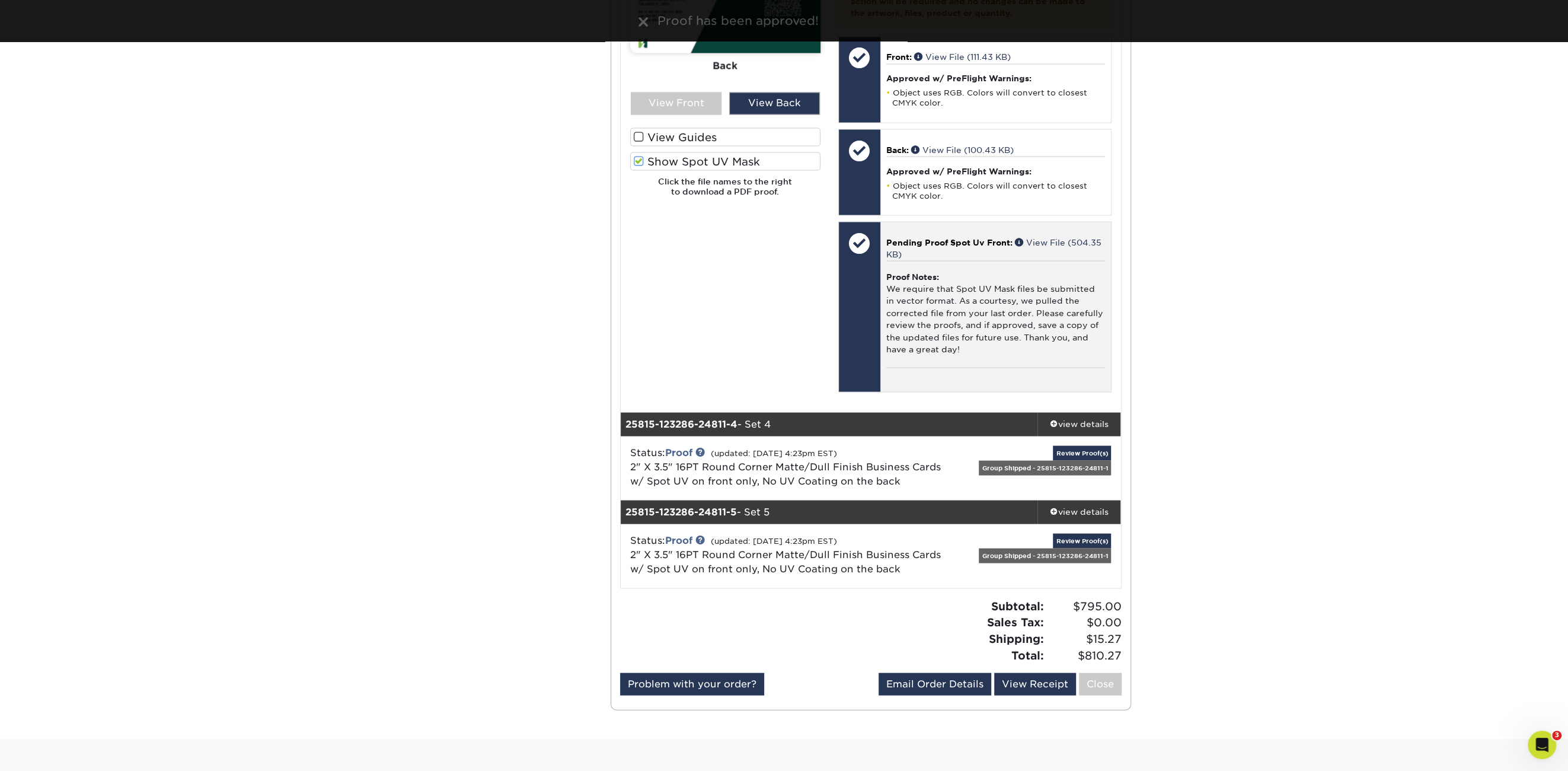
scroll to position [2253, 0]
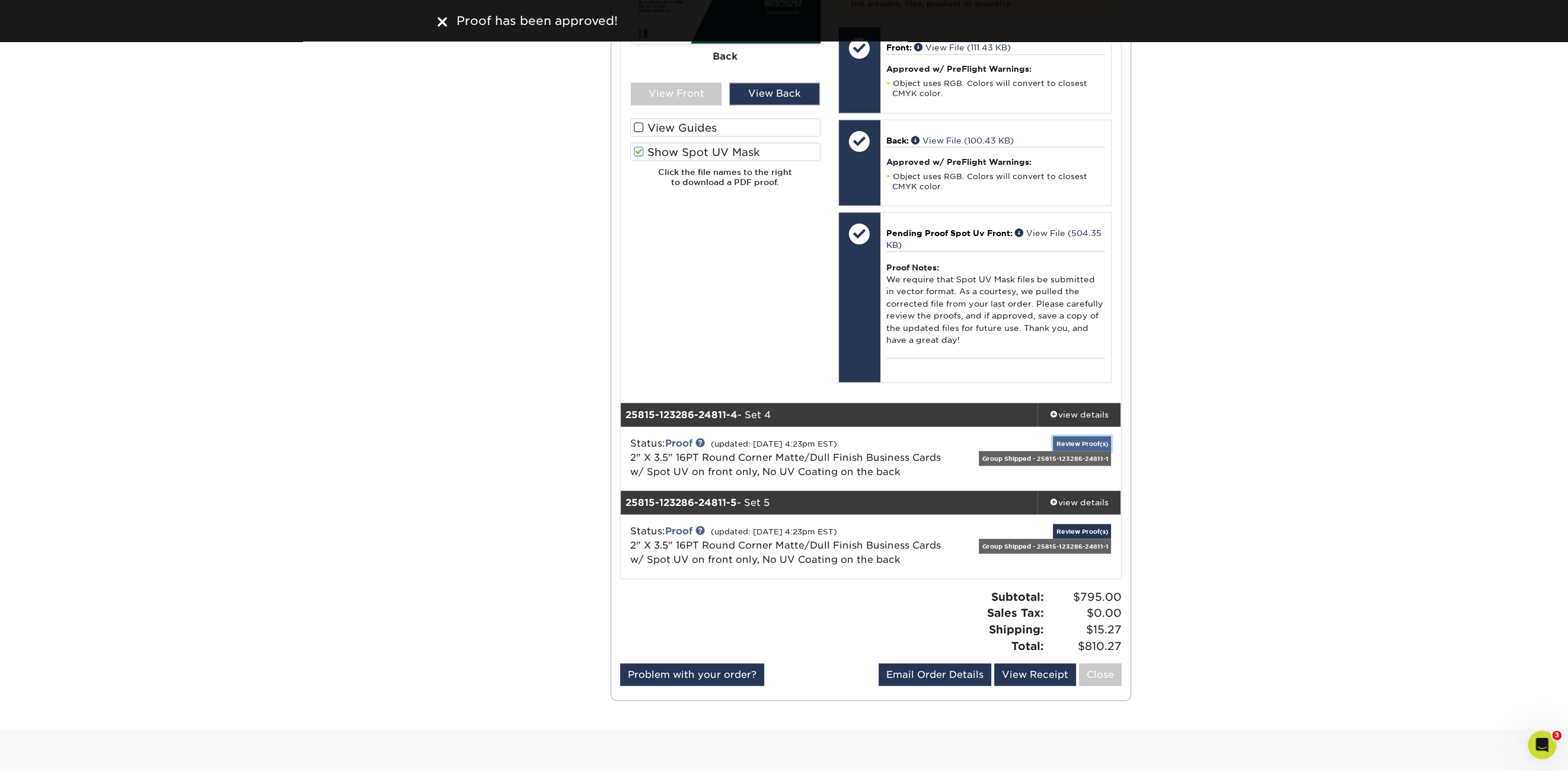
click at [1071, 436] on link "Review Proof(s)" at bounding box center [1082, 443] width 58 height 15
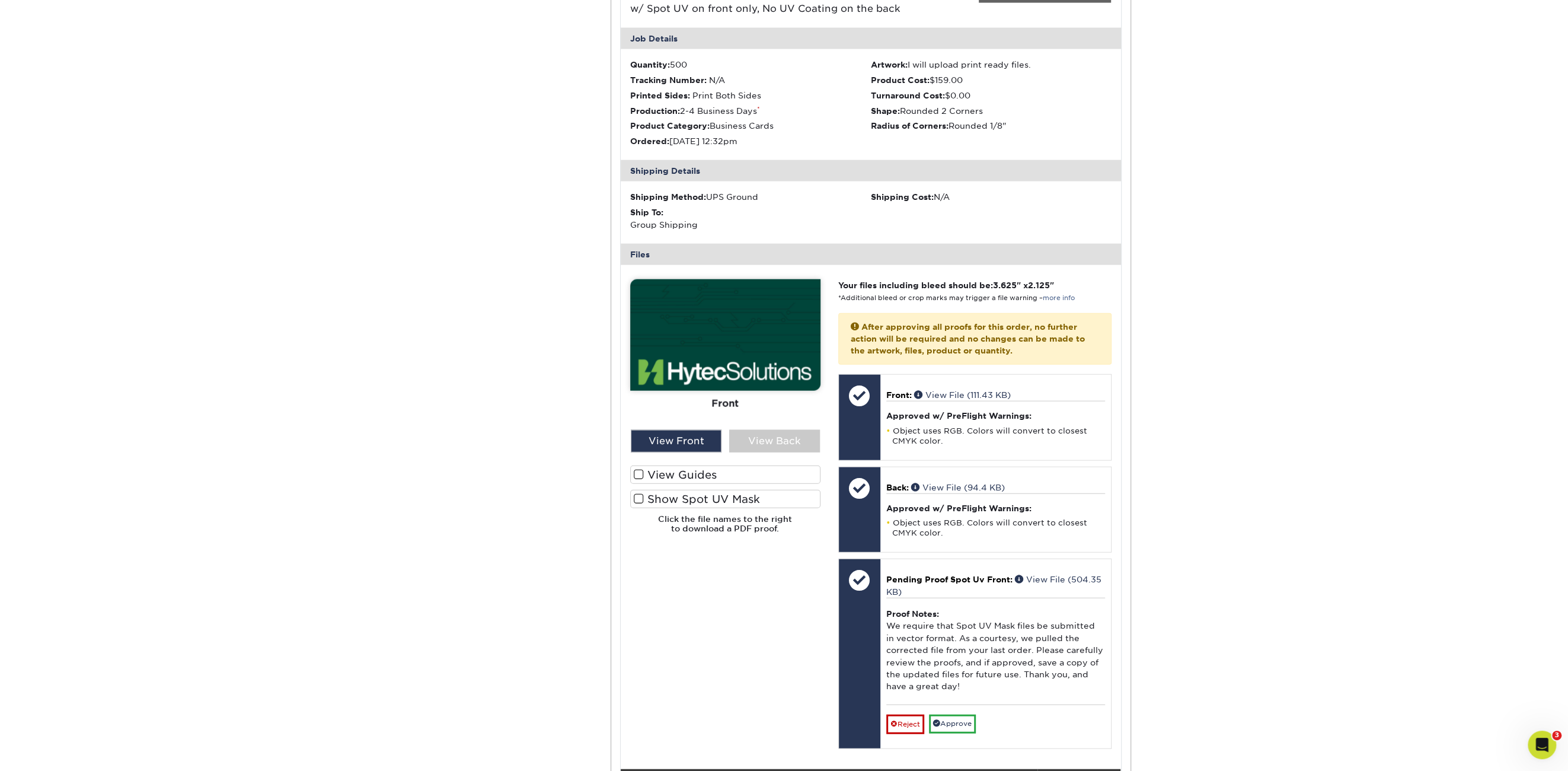
scroll to position [2727, 0]
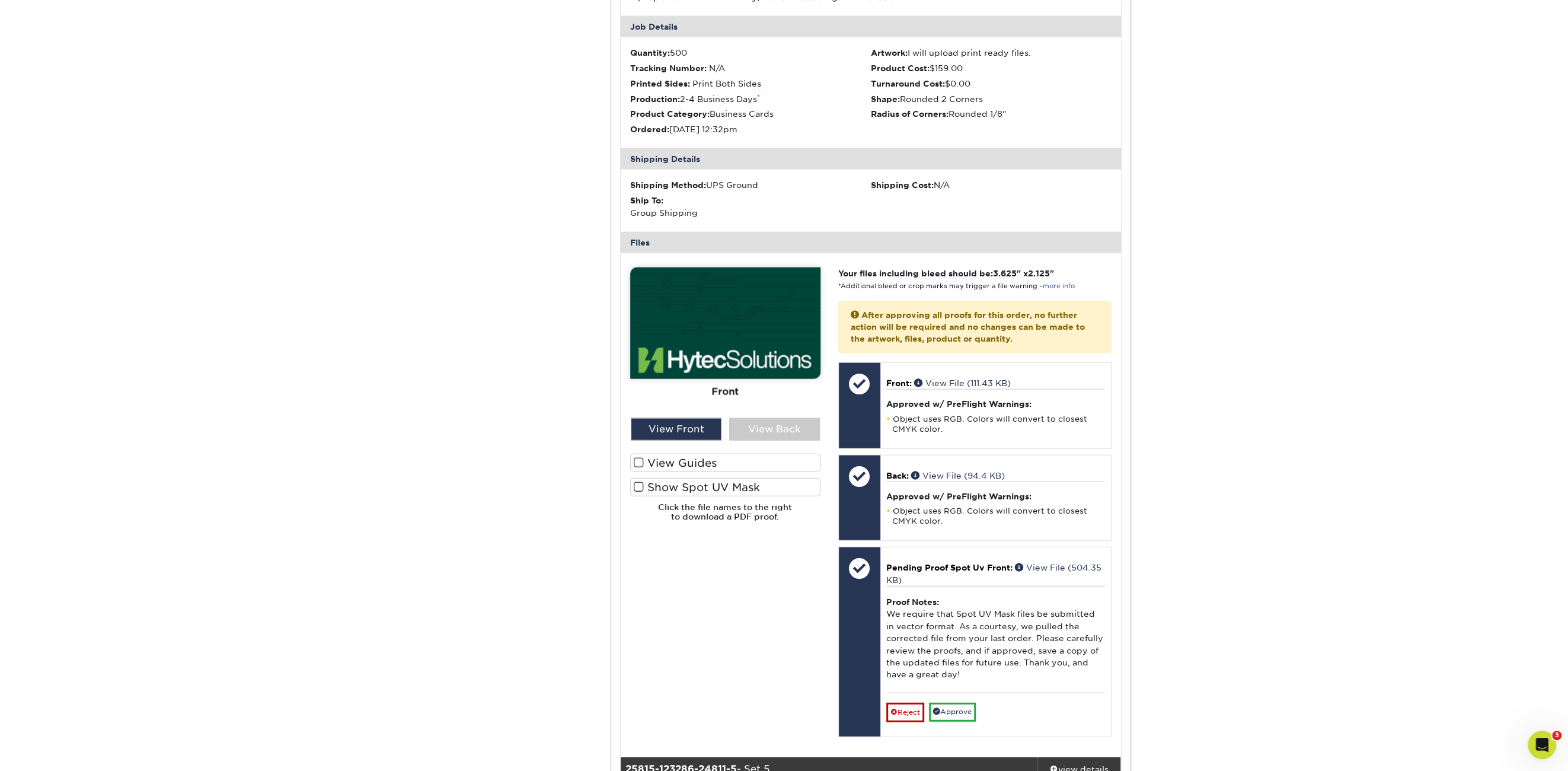
click at [639, 482] on span at bounding box center [639, 487] width 10 height 11
click at [0, 0] on input "Show Spot UV Mask" at bounding box center [0, 0] width 0 height 0
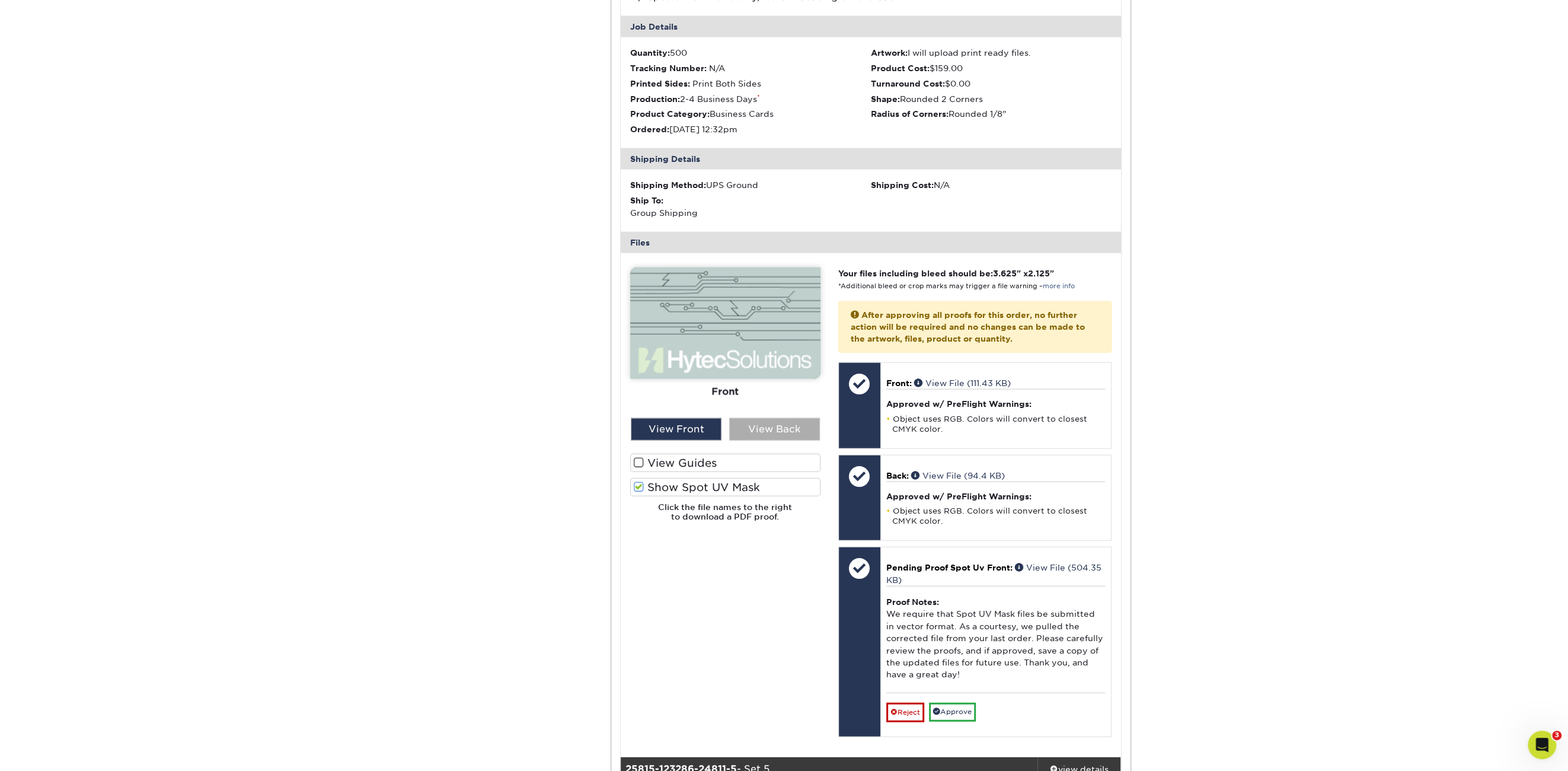
click at [787, 418] on div "View Back" at bounding box center [774, 429] width 90 height 22
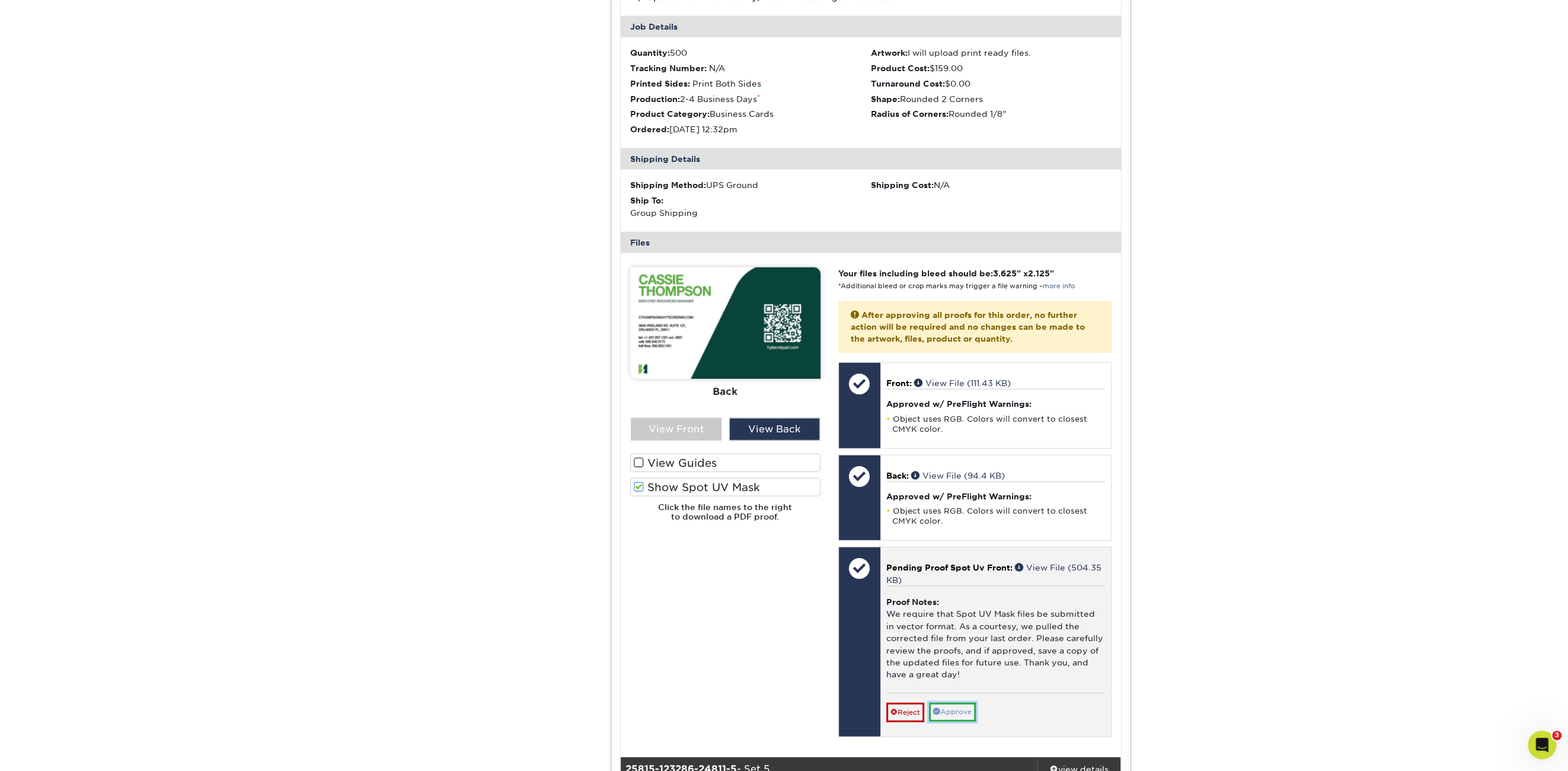
click at [967, 702] on link "Approve" at bounding box center [953, 711] width 47 height 18
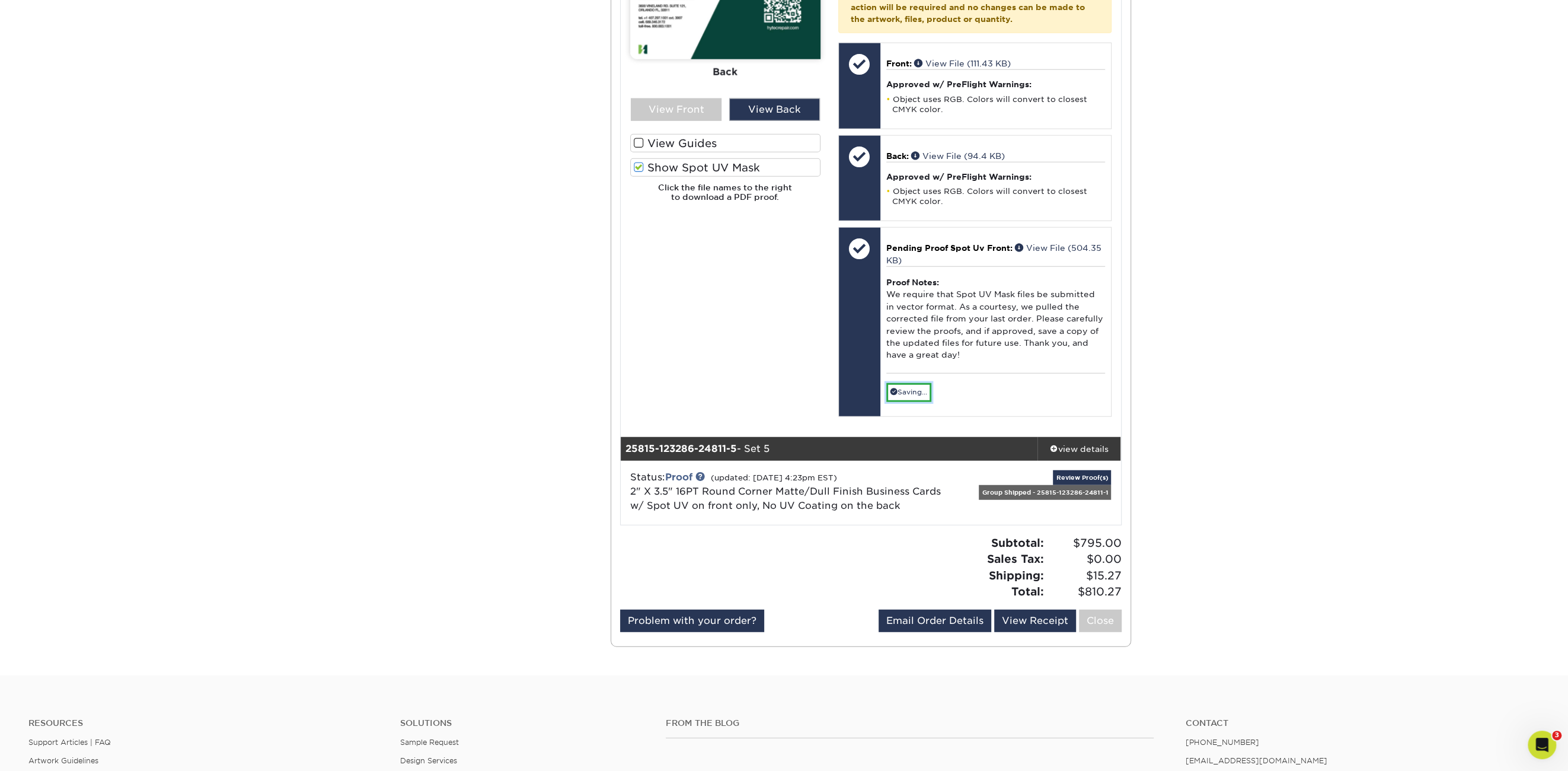
scroll to position [3083, 0]
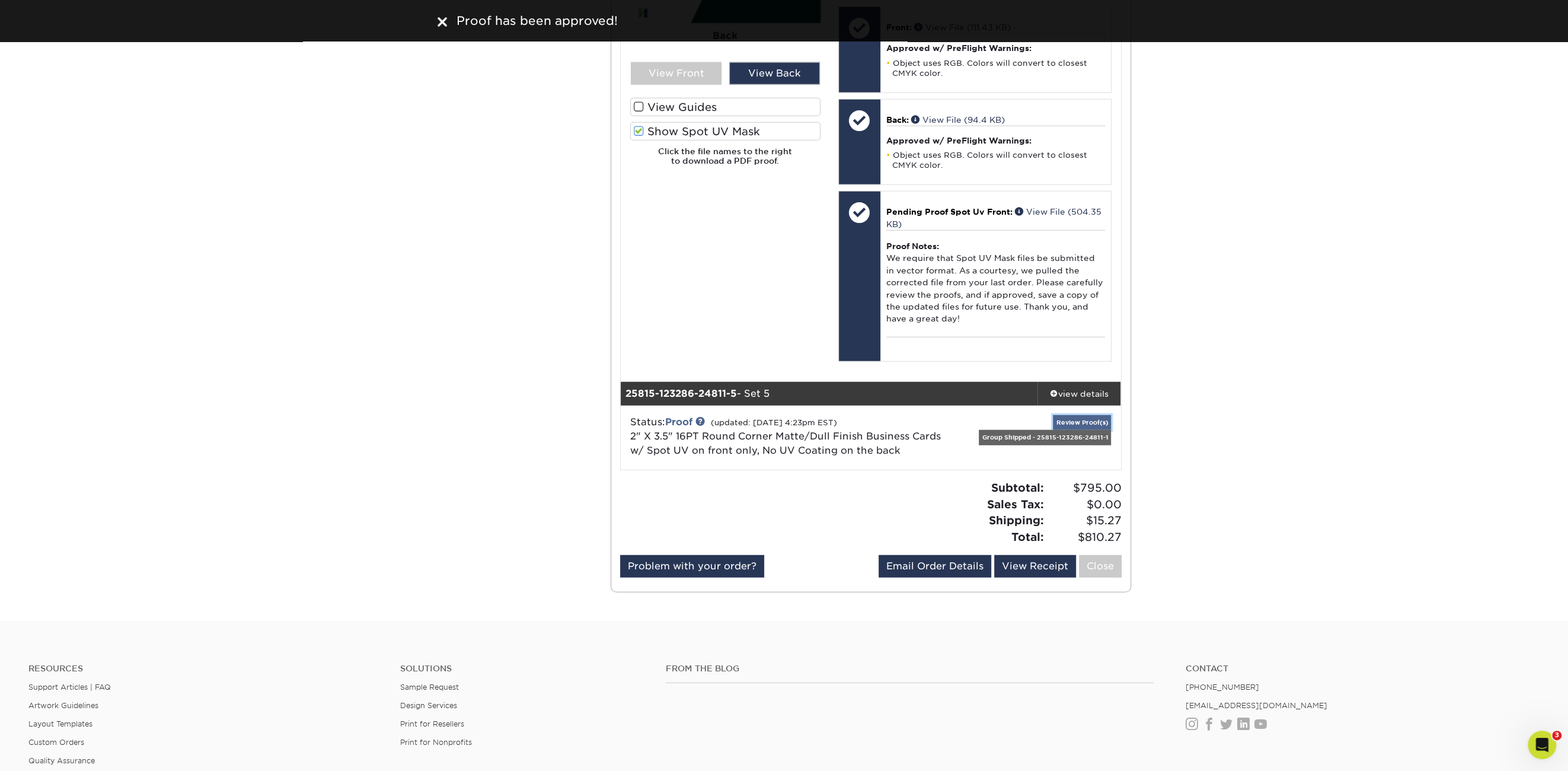
click at [1093, 415] on link "Review Proof(s)" at bounding box center [1082, 422] width 58 height 15
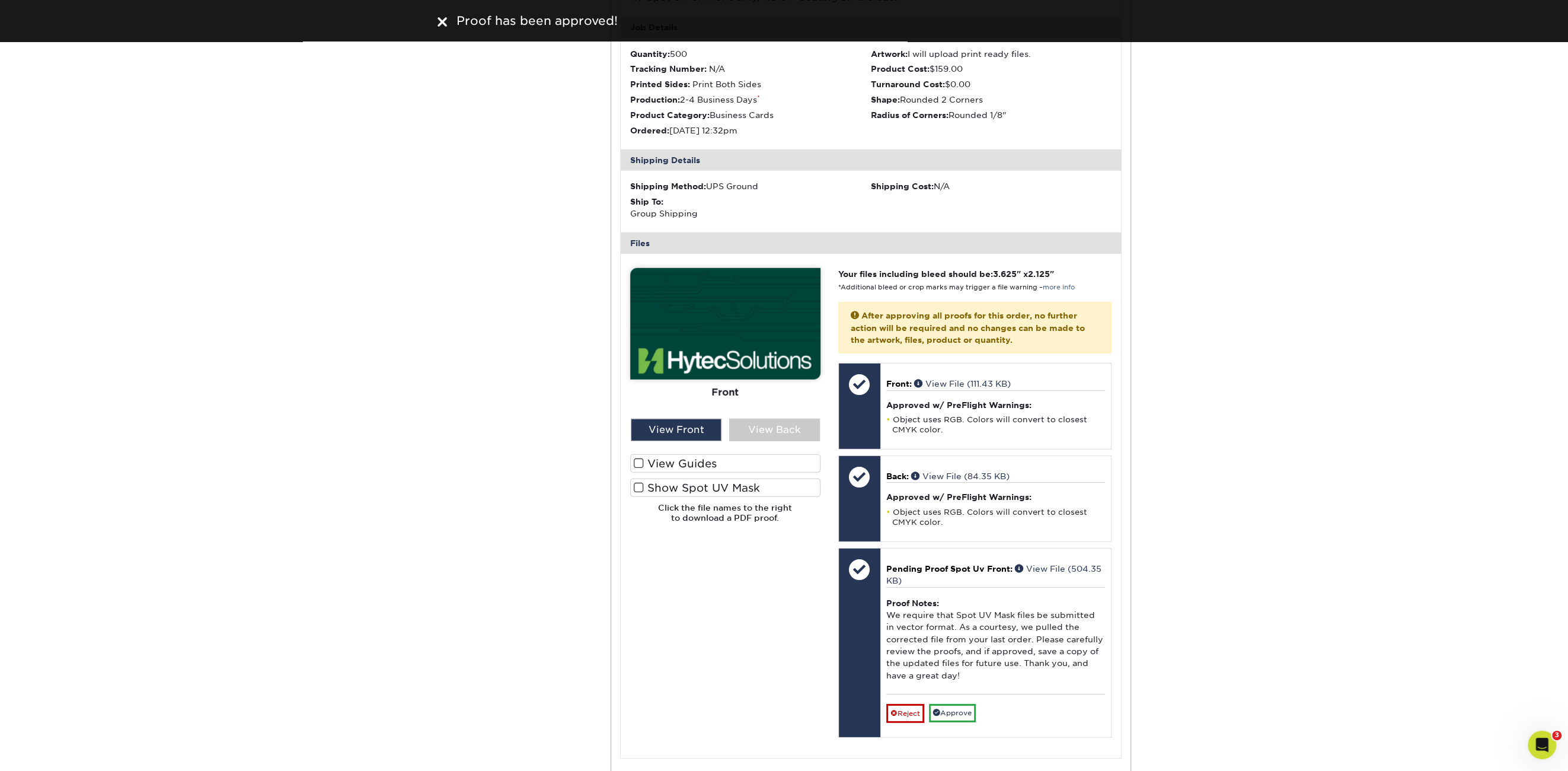
scroll to position [3557, 0]
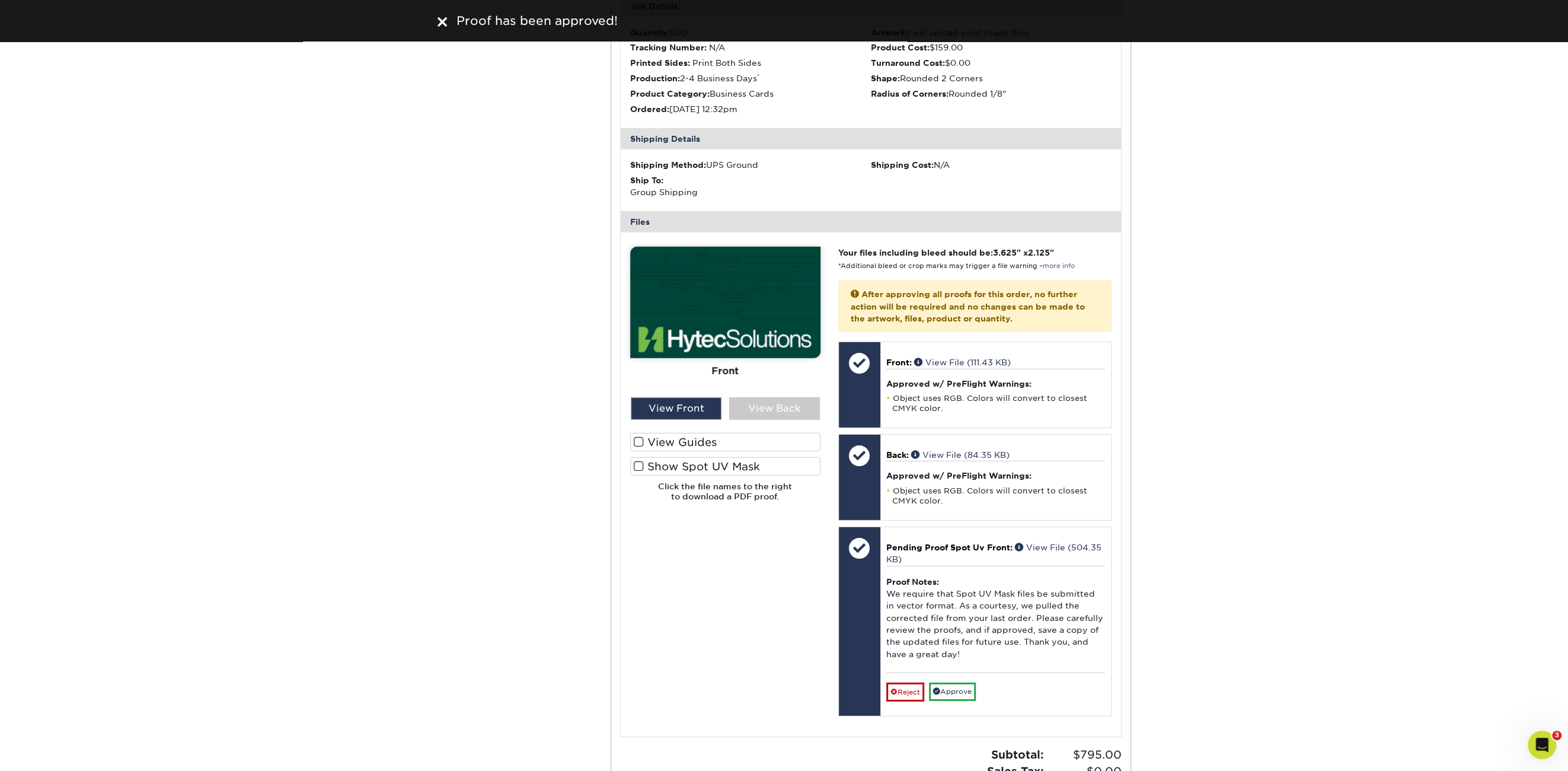
click at [714, 457] on label "Show Spot UV Mask" at bounding box center [725, 466] width 191 height 18
click at [0, 0] on input "Show Spot UV Mask" at bounding box center [0, 0] width 0 height 0
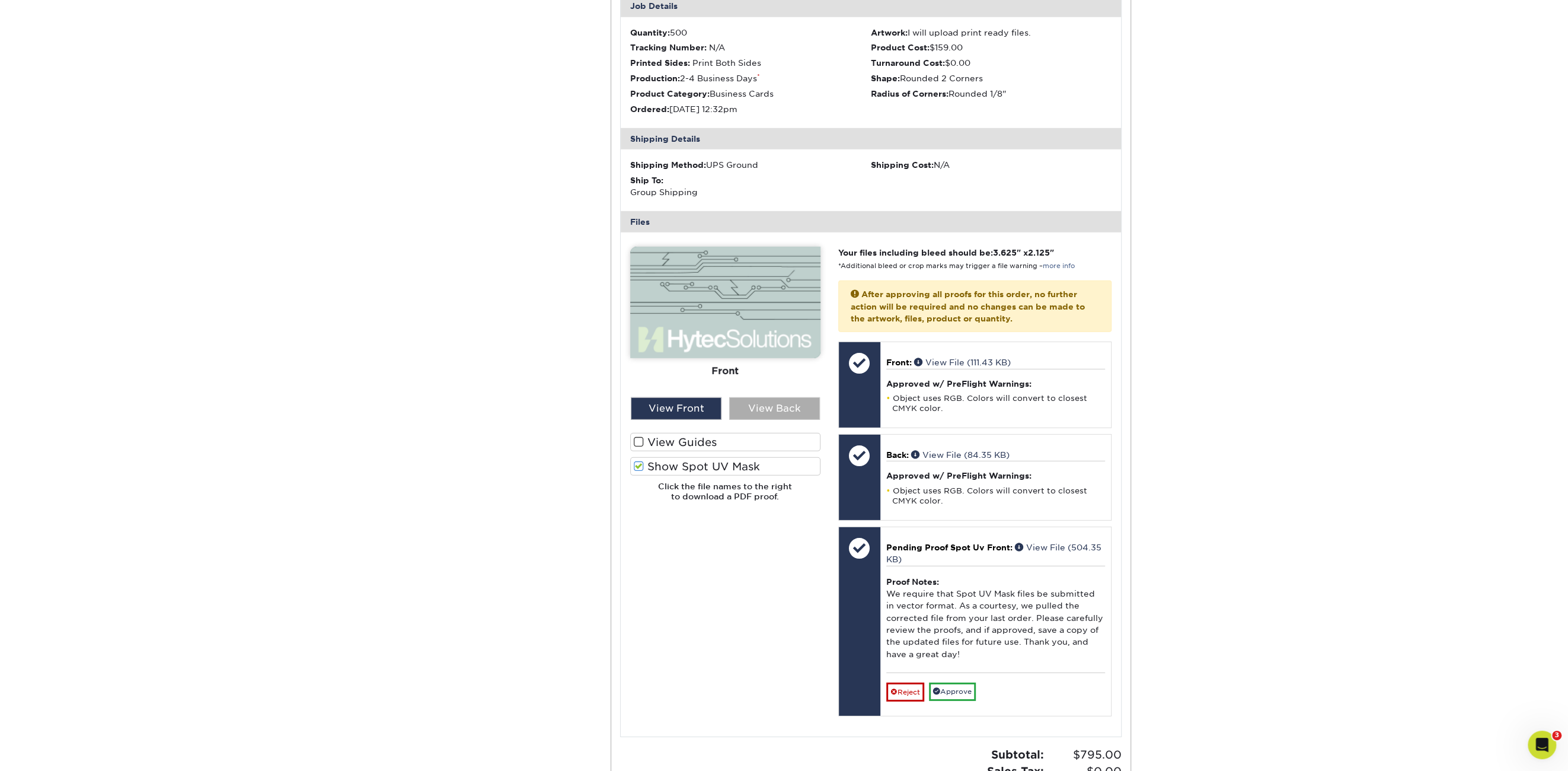
click at [772, 398] on div "View Back" at bounding box center [774, 409] width 90 height 22
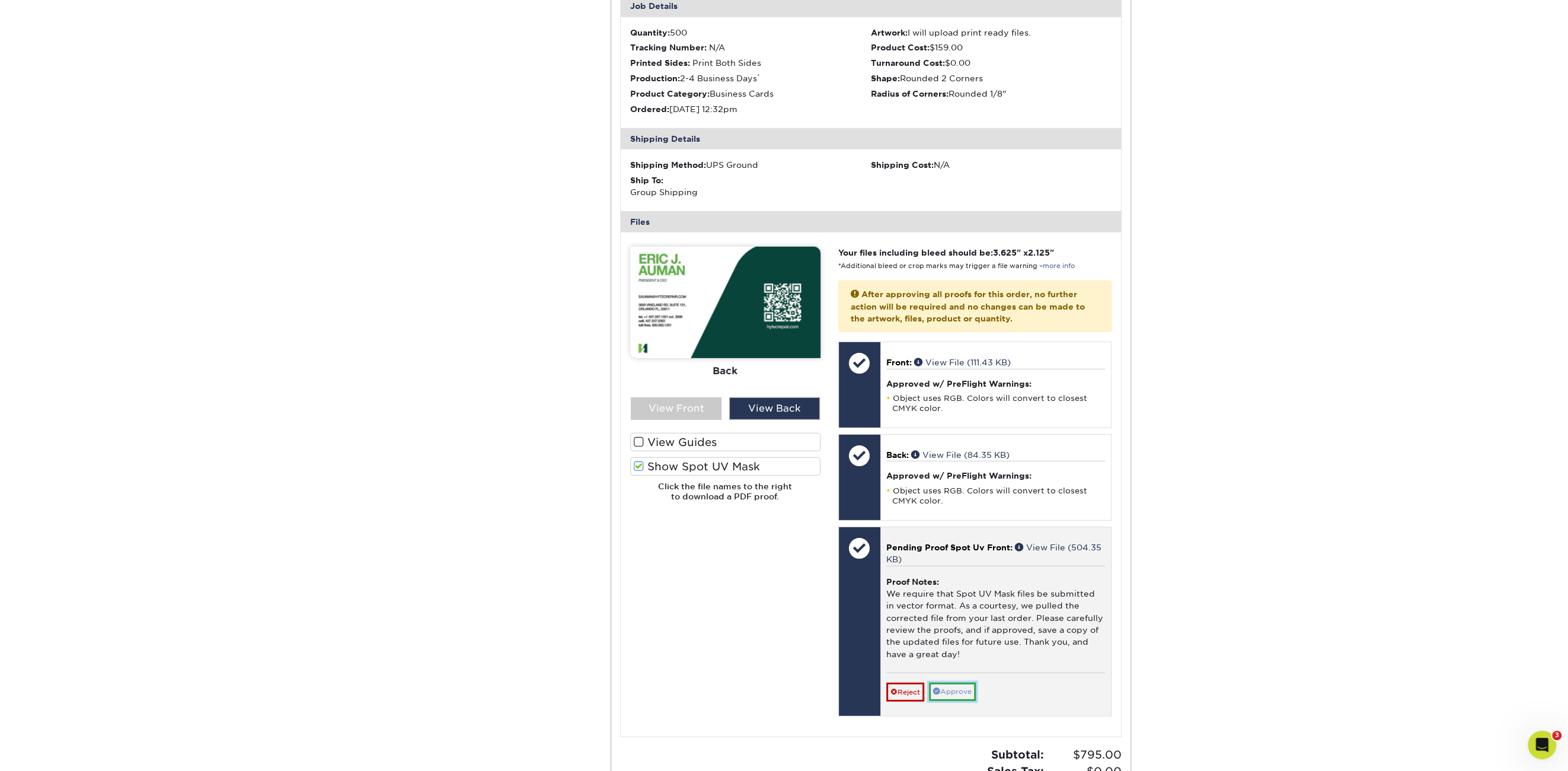
click at [944, 683] on link "Approve" at bounding box center [953, 692] width 47 height 18
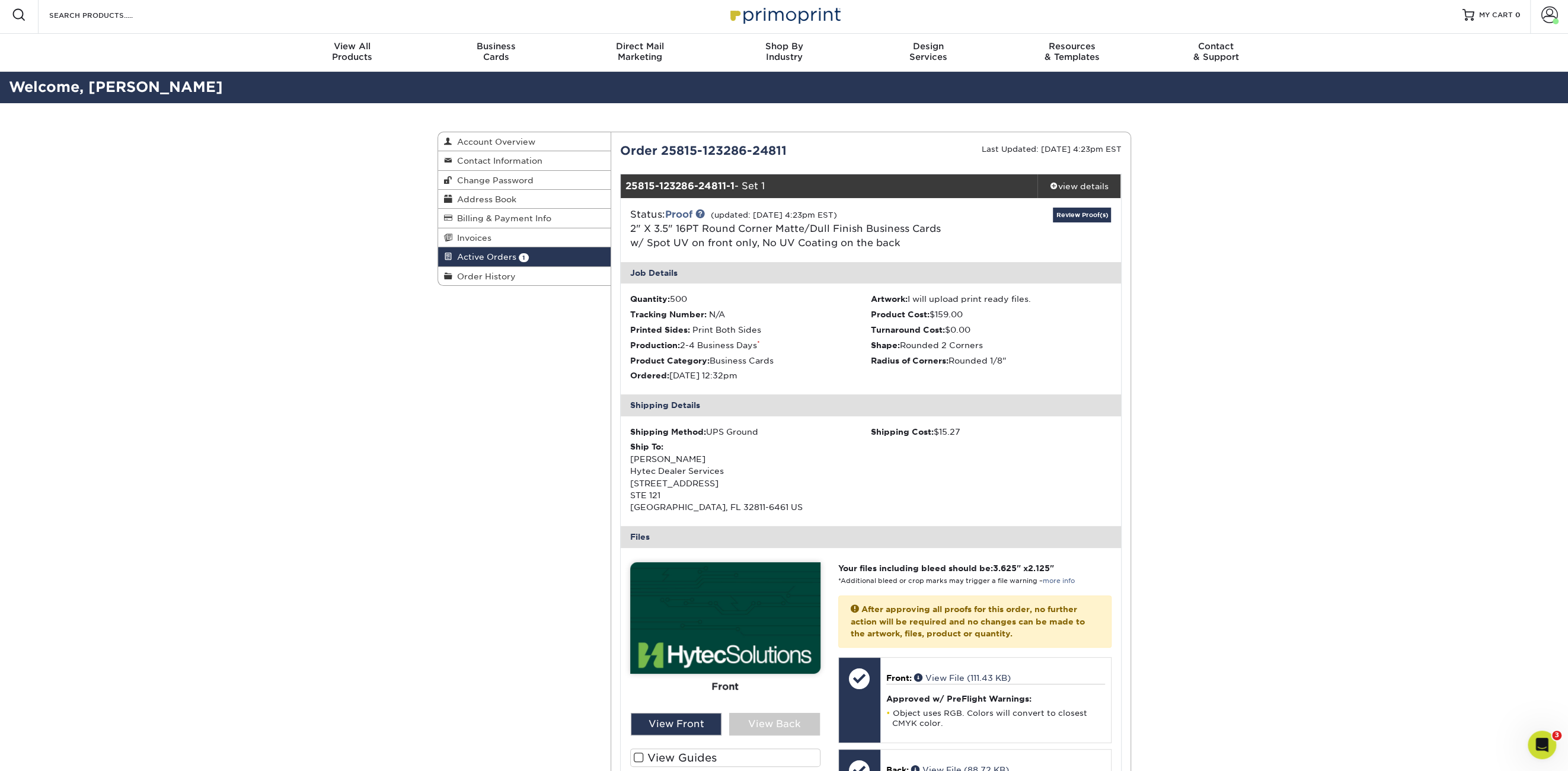
scroll to position [0, 0]
